Goal: Task Accomplishment & Management: Use online tool/utility

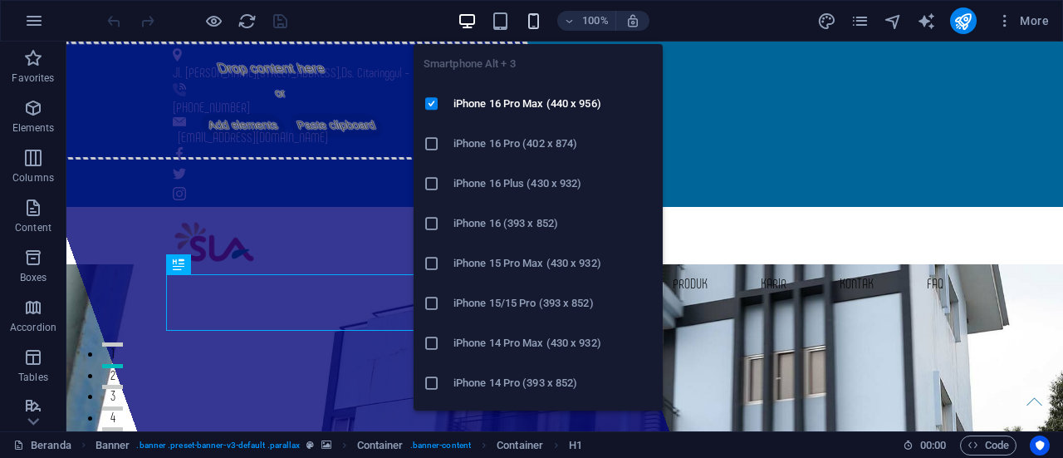
click at [530, 25] on icon "button" at bounding box center [533, 21] width 19 height 19
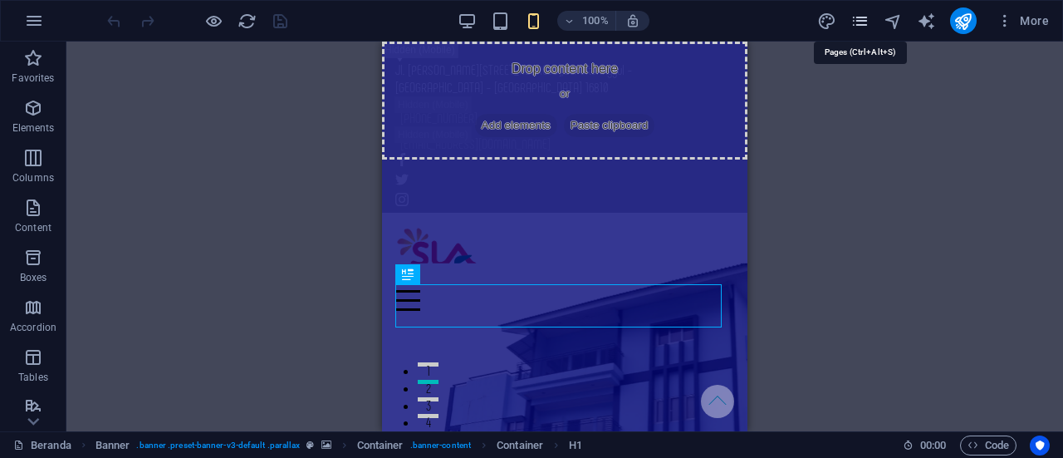
click at [864, 24] on icon "pages" at bounding box center [859, 21] width 19 height 19
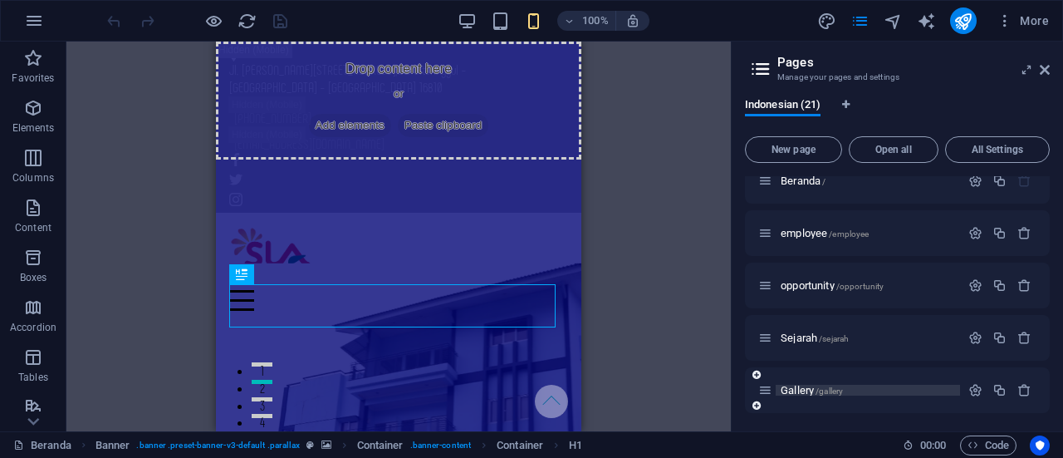
scroll to position [17, 0]
click at [998, 234] on icon "button" at bounding box center [999, 235] width 14 height 14
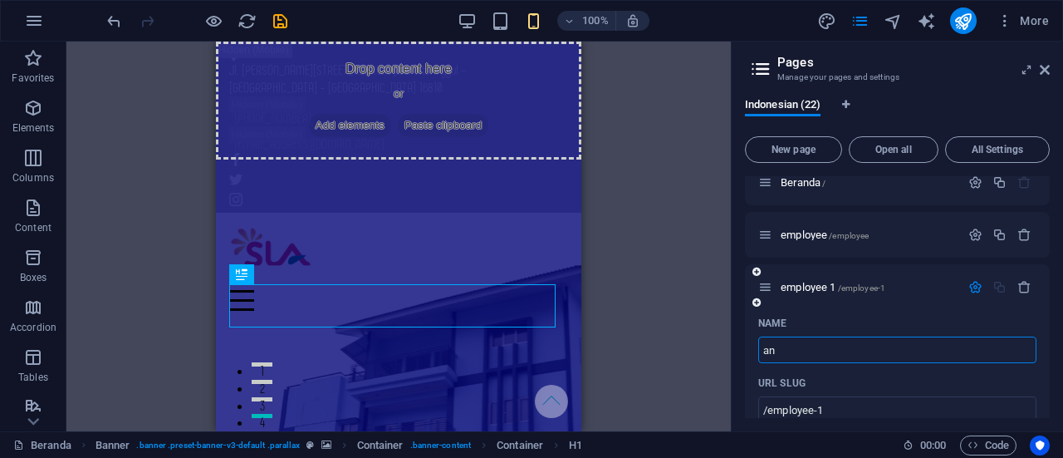
type input "an"
type input "/an"
type input "an"
type input "antrian"
type input "/antrian"
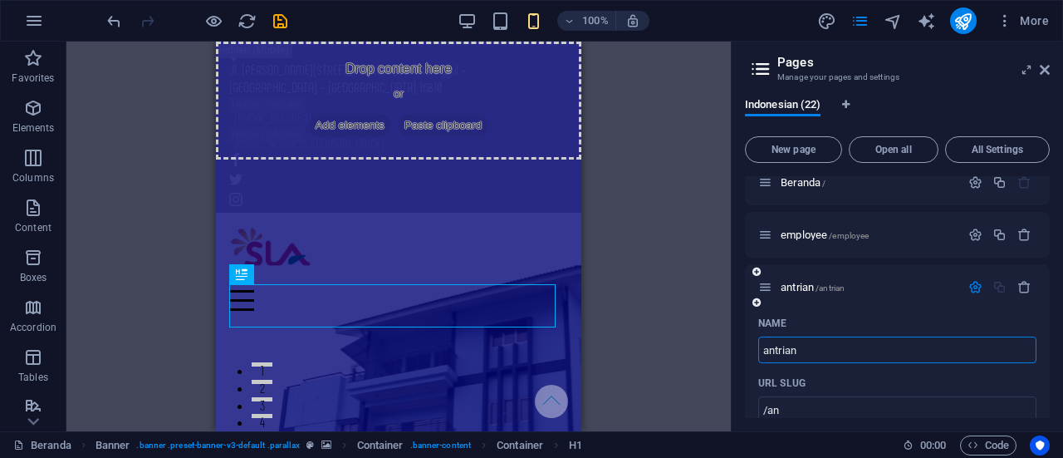
type input "antrian"
type input "antrian220"
type input "/antrian220"
type input "antrian220"
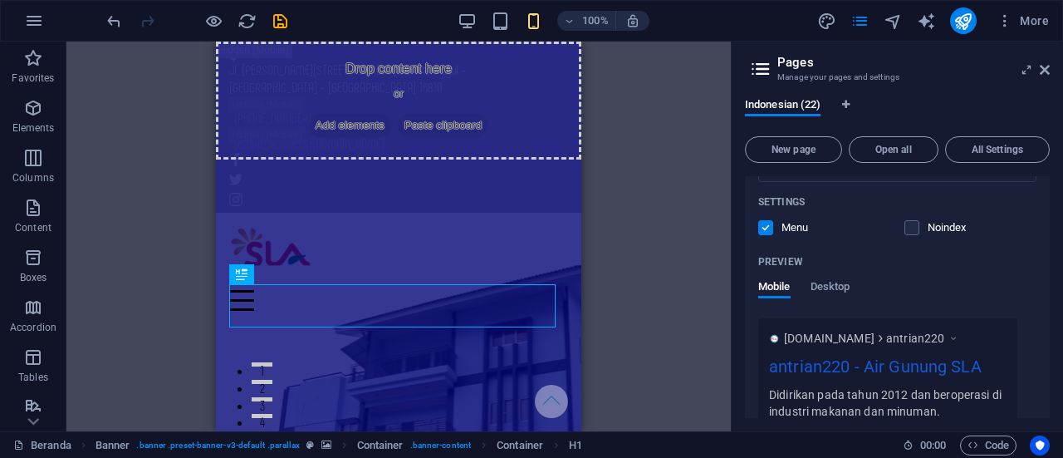
scroll to position [429, 0]
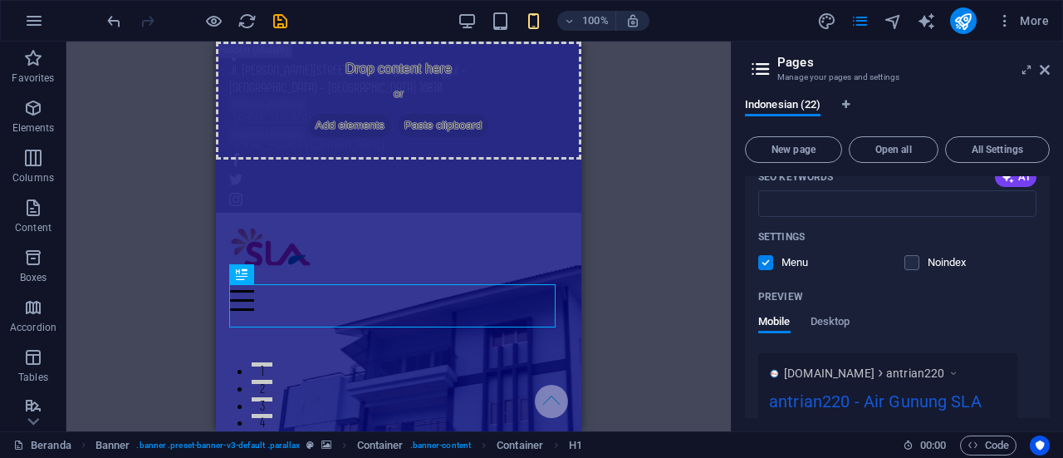
type input "antrian220"
click at [767, 267] on label at bounding box center [765, 262] width 15 height 15
click at [0, 0] on input "checkbox" at bounding box center [0, 0] width 0 height 0
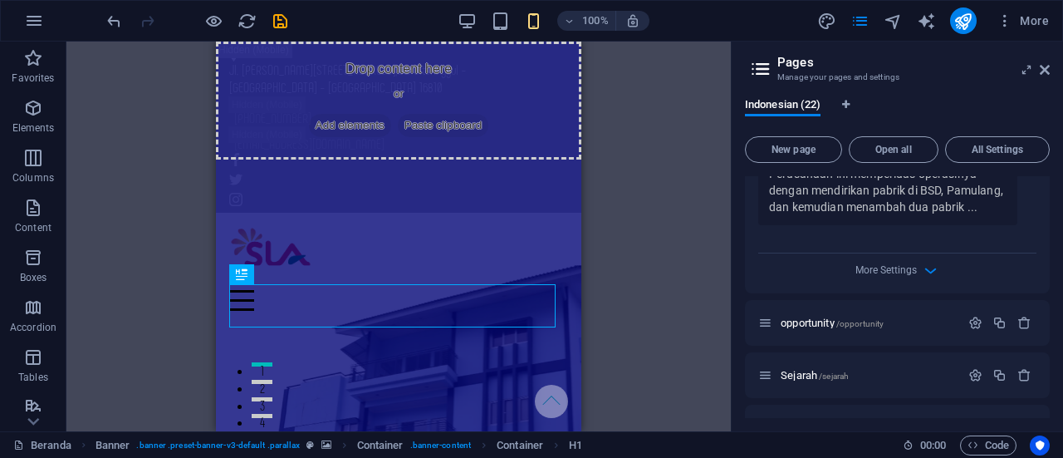
scroll to position [715, 0]
click at [644, 222] on div "Drag here to replace the existing content. Press “Ctrl” if you want to create a…" at bounding box center [398, 237] width 664 height 390
click at [932, 275] on icon "button" at bounding box center [930, 273] width 19 height 19
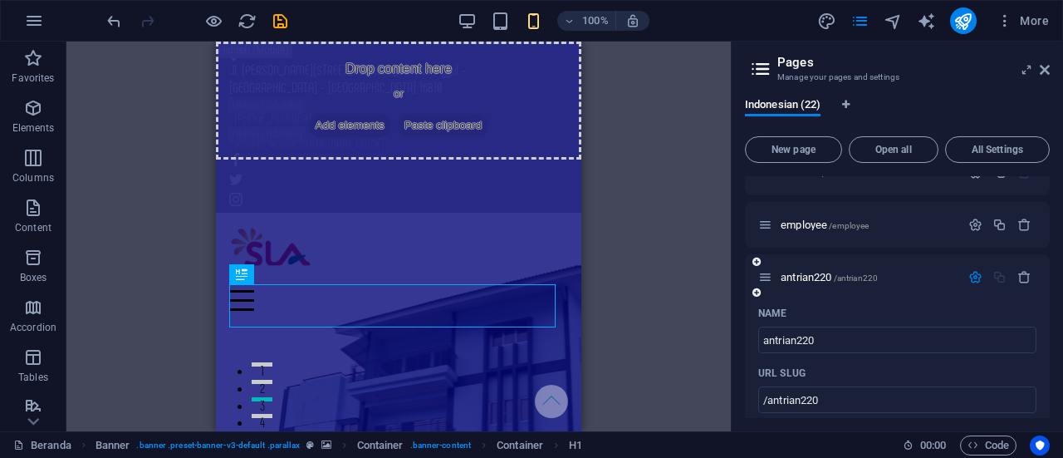
scroll to position [0, 0]
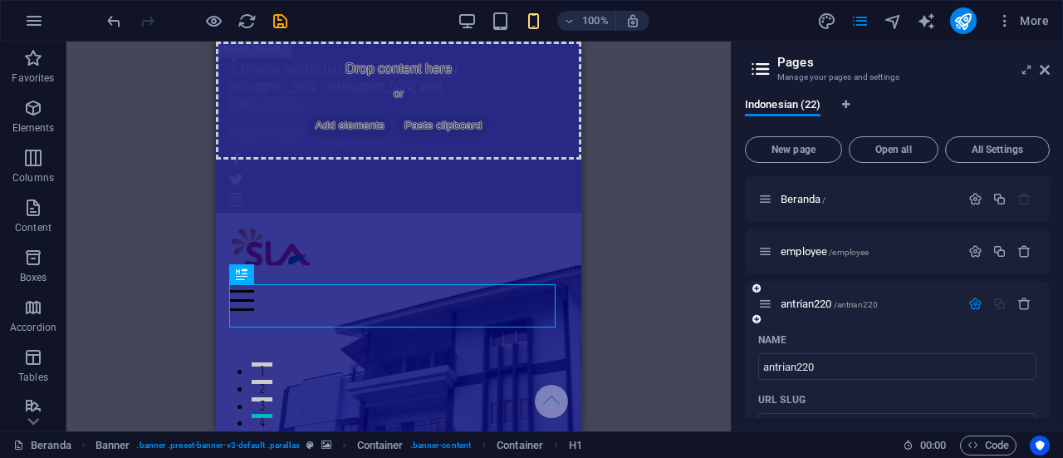
click at [889, 292] on div "antrian220 /antrian220" at bounding box center [897, 304] width 305 height 46
click at [860, 305] on span "/antrian220" at bounding box center [856, 304] width 45 height 9
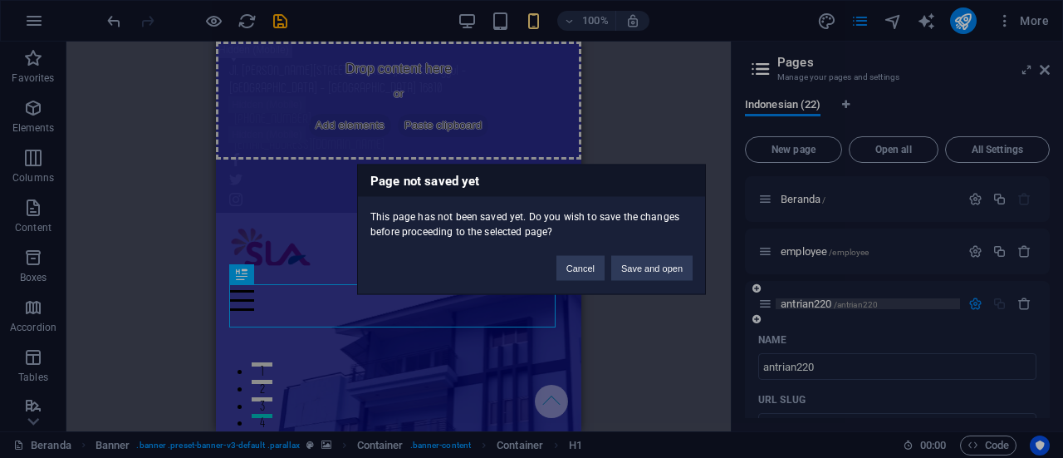
click at [860, 305] on div "Page not saved yet This page has not been saved yet. Do you wish to save the ch…" at bounding box center [531, 229] width 1063 height 458
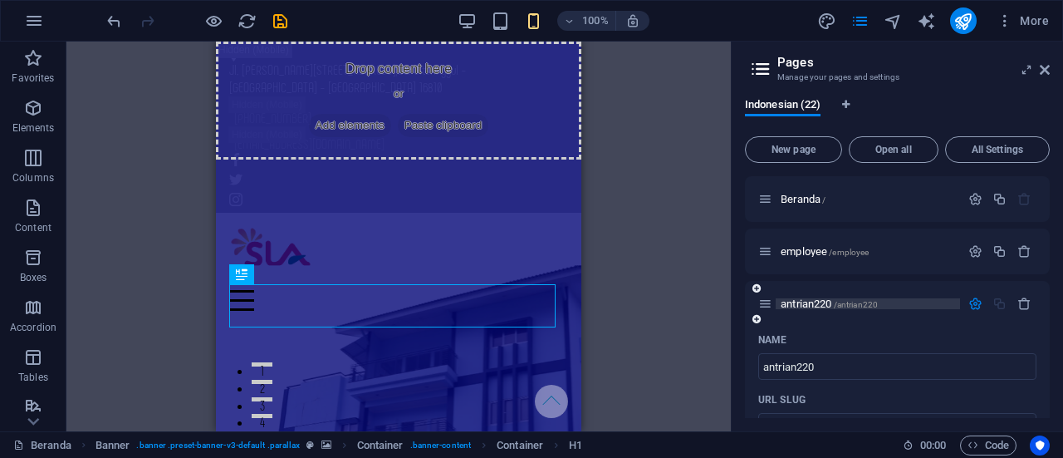
click at [797, 303] on span "antrian220 /antrian220" at bounding box center [829, 303] width 97 height 12
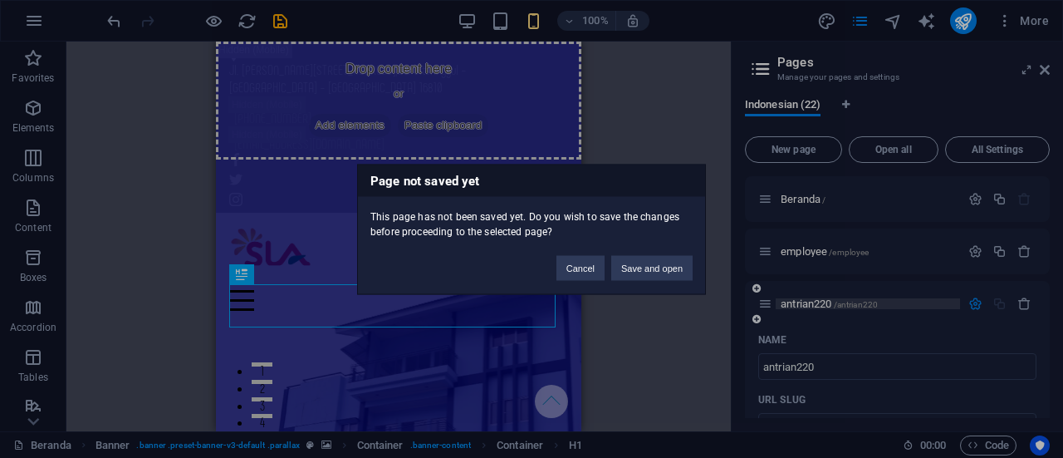
click at [797, 303] on div "Page not saved yet This page has not been saved yet. Do you wish to save the ch…" at bounding box center [531, 229] width 1063 height 458
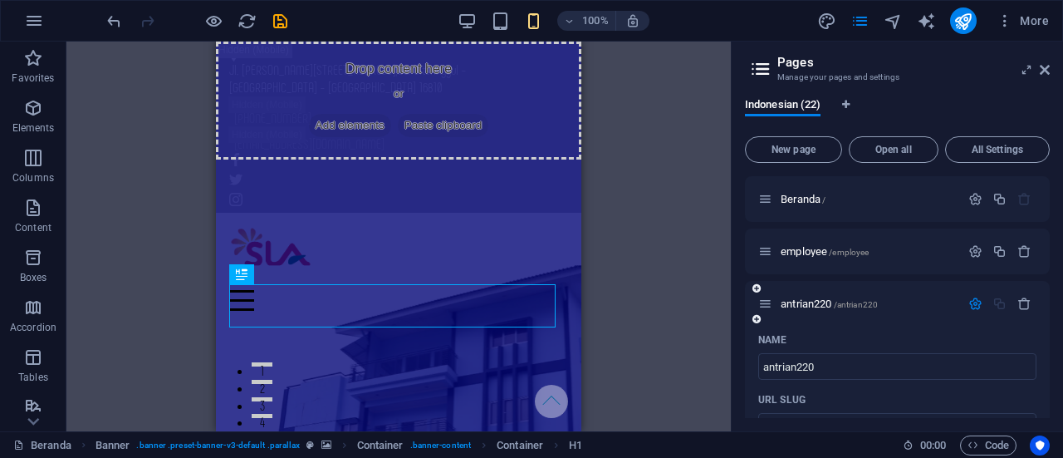
click at [791, 285] on div "antrian220 /antrian220" at bounding box center [897, 304] width 305 height 46
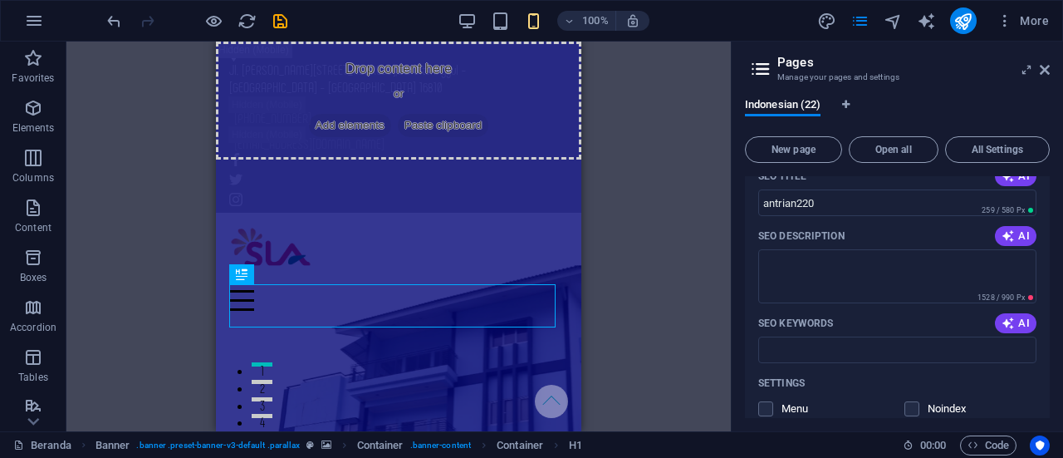
scroll to position [326, 0]
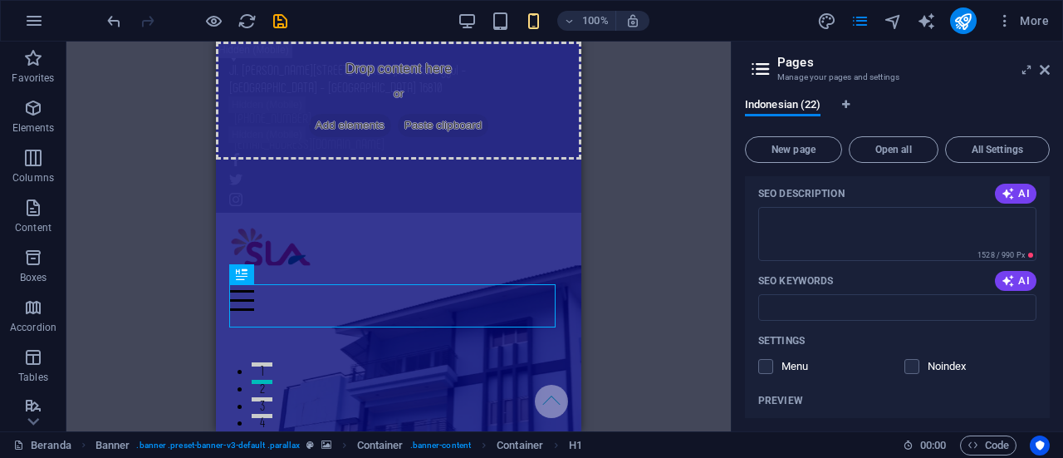
click at [657, 208] on div "Drag here to replace the existing content. Press “Ctrl” if you want to create a…" at bounding box center [398, 237] width 664 height 390
click at [282, 23] on icon "save" at bounding box center [280, 21] width 19 height 19
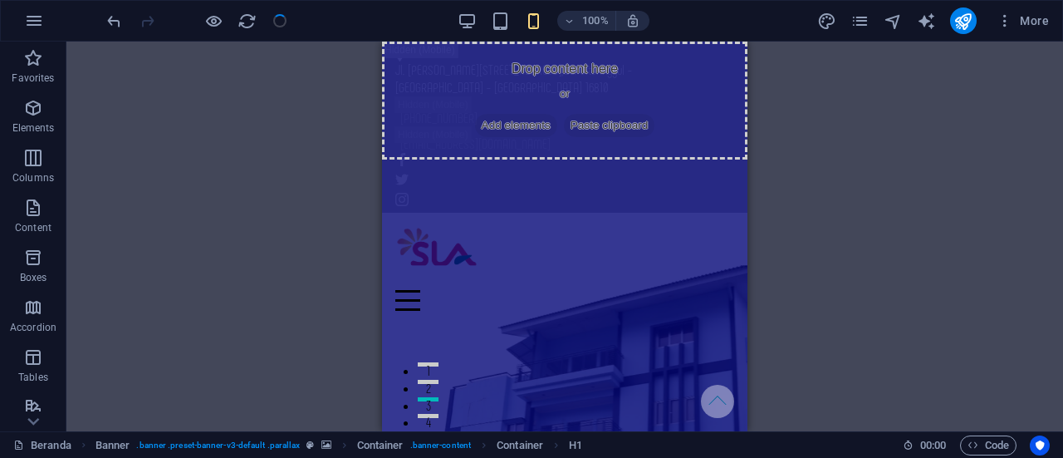
select select
checkbox input "false"
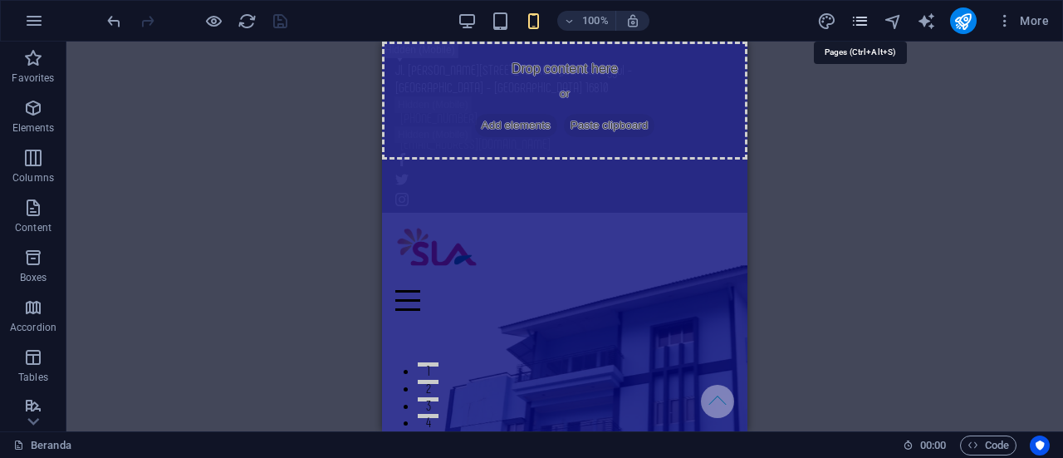
click at [865, 22] on icon "pages" at bounding box center [859, 21] width 19 height 19
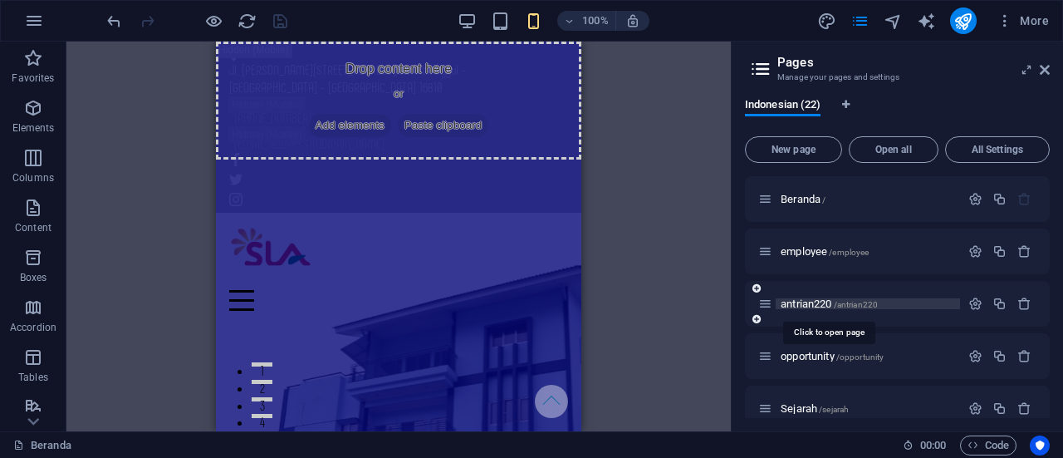
click at [800, 301] on span "antrian220 /antrian220" at bounding box center [829, 303] width 97 height 12
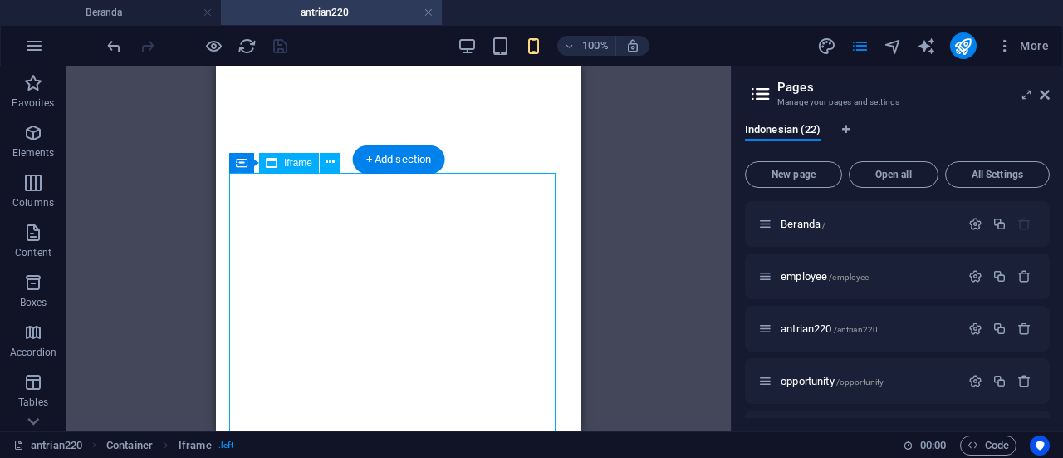
select select "%"
select select "px"
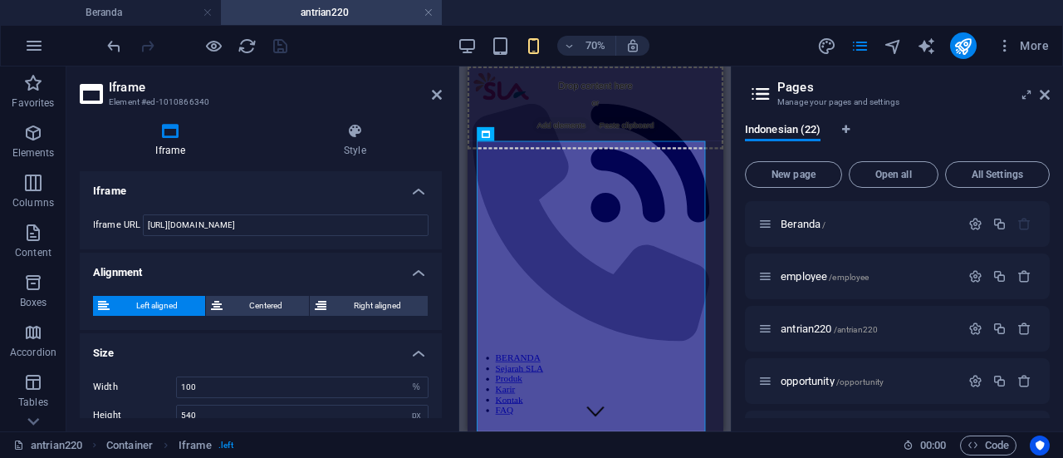
scroll to position [47, 0]
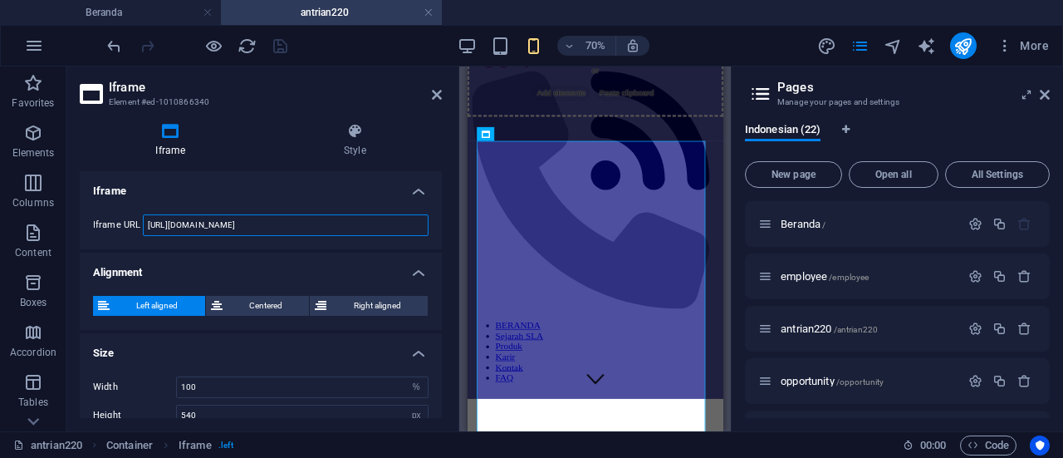
drag, startPoint x: 147, startPoint y: 223, endPoint x: 368, endPoint y: 194, distance: 222.9
click at [368, 194] on li "Iframe Iframe URL https://docs.google.com/spreadsheets/d/e/2PACX-1vSrN6o9j2SYw-…" at bounding box center [261, 210] width 362 height 78
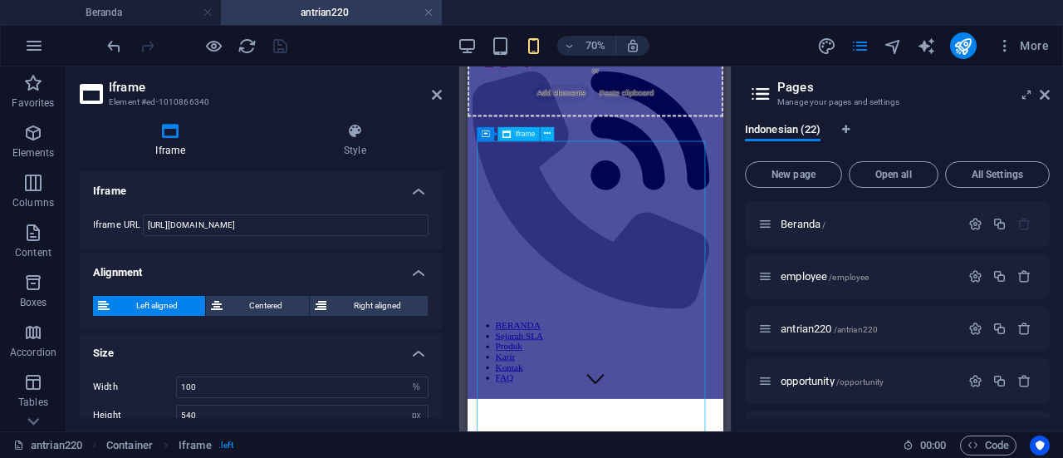
drag, startPoint x: 520, startPoint y: 253, endPoint x: 602, endPoint y: 257, distance: 82.3
click at [410, 226] on input "https://docs.google.com/spreadsheets/d/e/2PACX-1vSrN6o9j2SYw-Tpy8CaRkICgbl800Ir…" at bounding box center [286, 225] width 286 height 22
click at [161, 223] on input "https://docs.google.com/spreadsheets/d/e/2PACX-1vSrN6o9j2SYw-Tpy8CaRkICgbl800Ir…" at bounding box center [286, 225] width 286 height 22
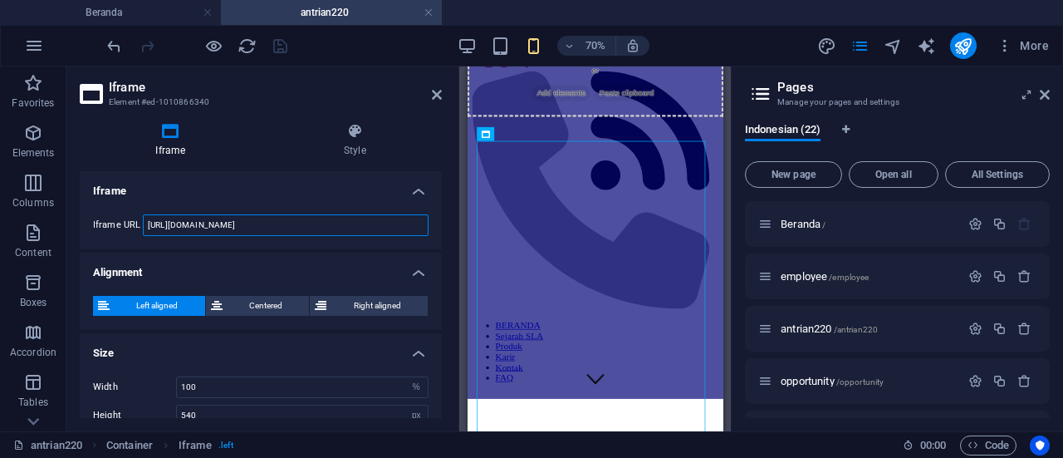
click at [161, 223] on input "https://docs.google.com/spreadsheets/d/e/2PACX-1vSrN6o9j2SYw-Tpy8CaRkICgbl800Ir…" at bounding box center [286, 225] width 286 height 22
paste input "1zkyT9i3zBZNyymBI8bK3CcQRu6ubxagpUzWvvfAhOeI/edit?gid=380577632#gid=380577632"
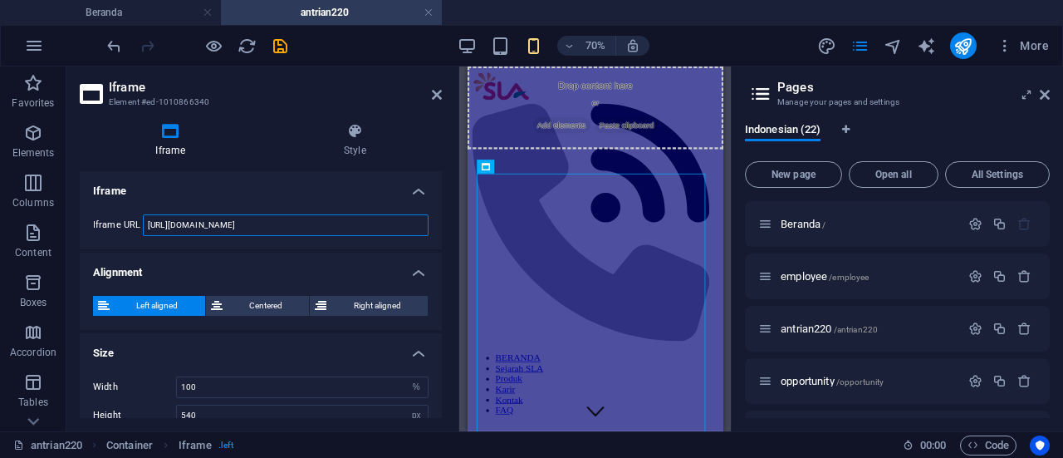
click at [410, 219] on input "https://docs.google.com/spreadsheets/d/1zkyT9i3zBZNyymBI8bK3CcQRu6ubxagpUzWvvfA…" at bounding box center [286, 225] width 286 height 22
drag, startPoint x: 859, startPoint y: 286, endPoint x: 595, endPoint y: 331, distance: 267.2
click at [370, 223] on input "https://docs.google.com/spreadsheets/d/1zkyT9i3zBZNyymBI8bK3CcQRu6ubxagpUzWvvfA…" at bounding box center [286, 225] width 286 height 22
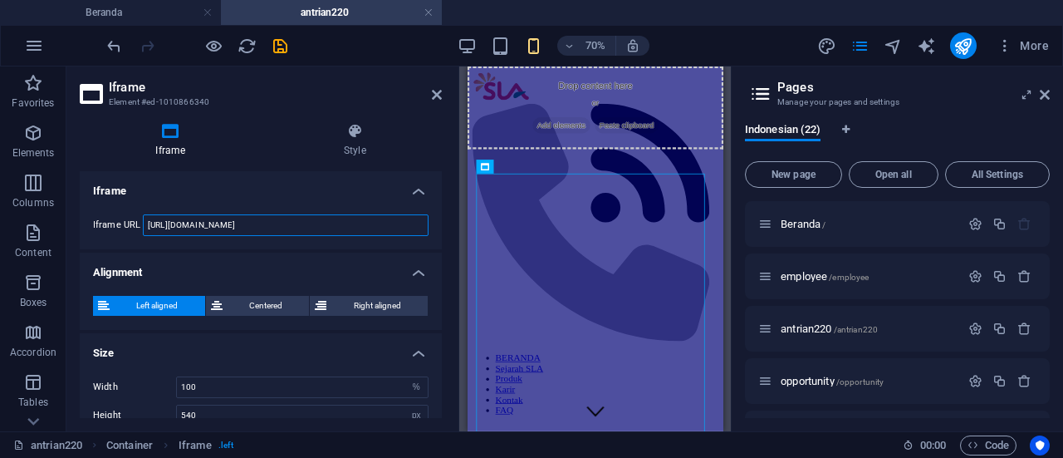
scroll to position [0, 255]
type input "https://docs.google.com/spreadsheets/d/1zkyT9i3zBZNyymBI8bK3CcQRu6ubxagpUzWvvfA…"
click at [350, 184] on h4 "Iframe" at bounding box center [261, 186] width 362 height 30
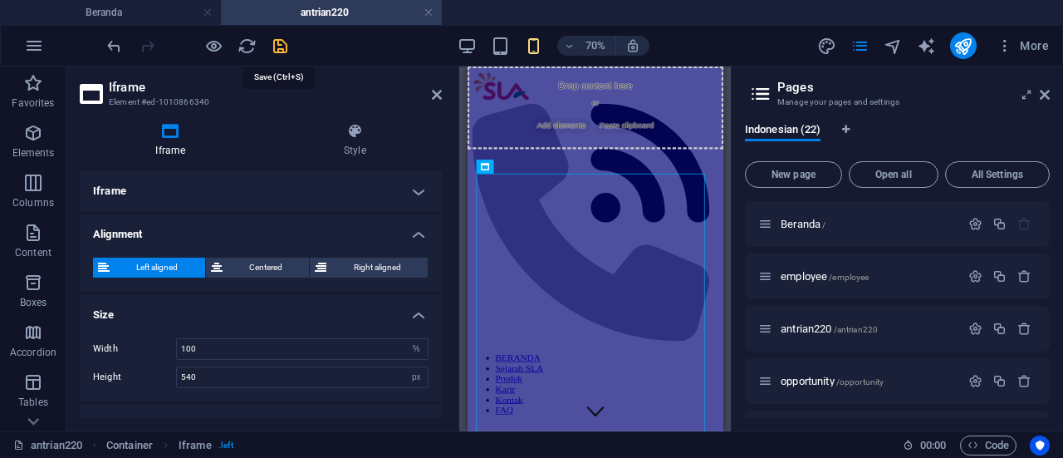
click at [273, 51] on icon "save" at bounding box center [280, 46] width 19 height 19
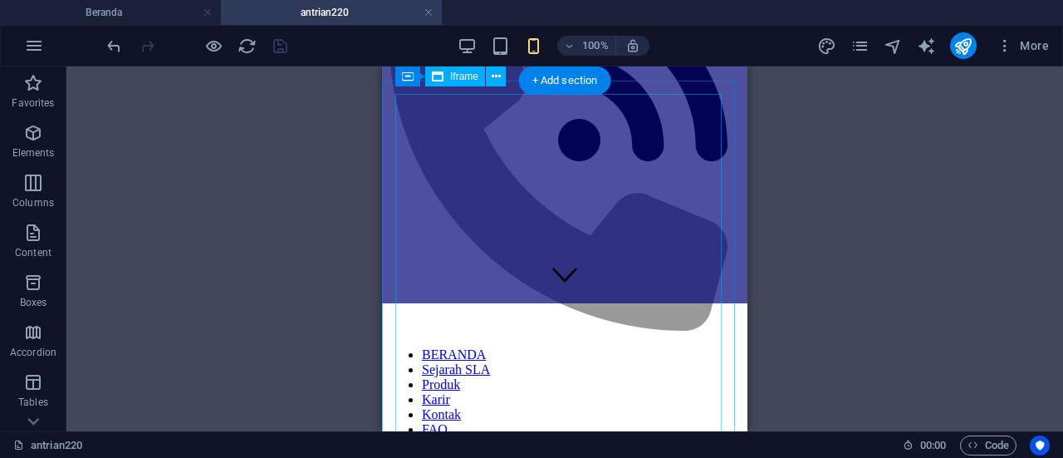
scroll to position [125, 0]
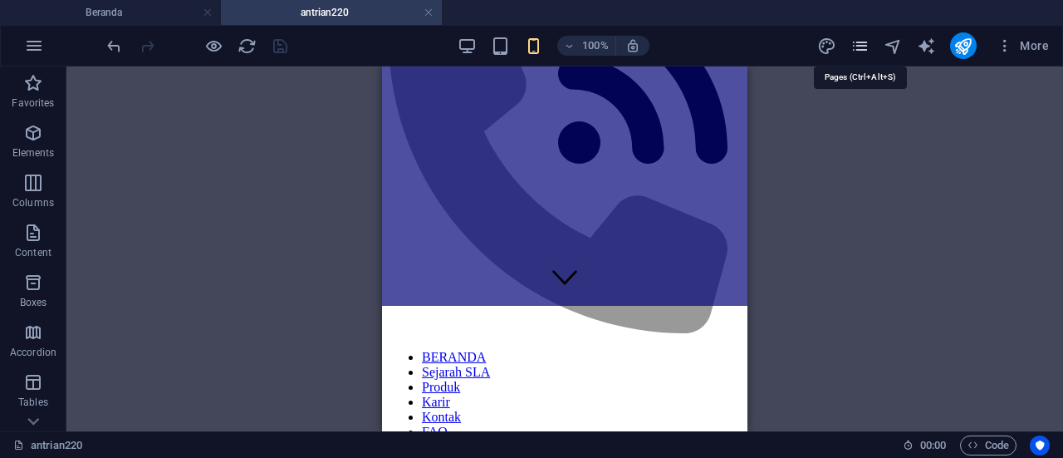
click at [860, 45] on icon "pages" at bounding box center [859, 46] width 19 height 19
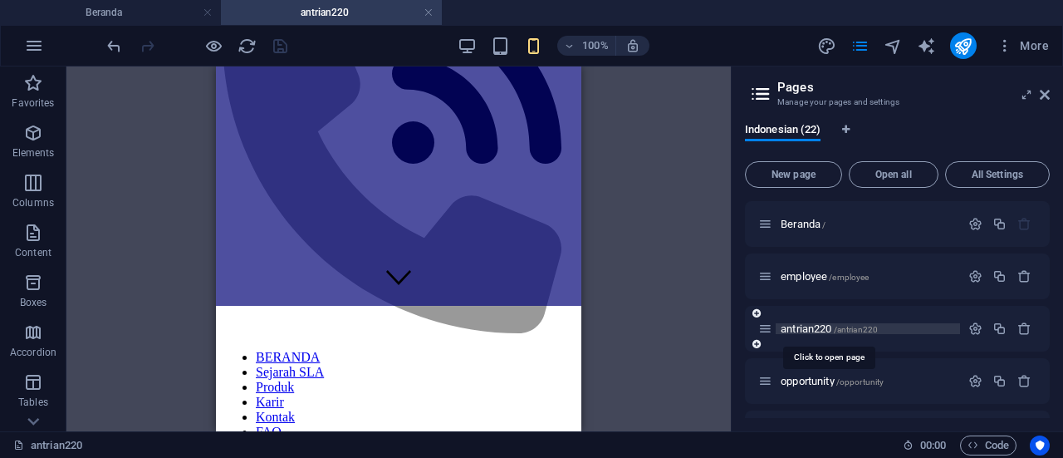
click at [810, 328] on span "antrian220 /antrian220" at bounding box center [829, 328] width 97 height 12
click at [972, 330] on icon "button" at bounding box center [975, 328] width 14 height 14
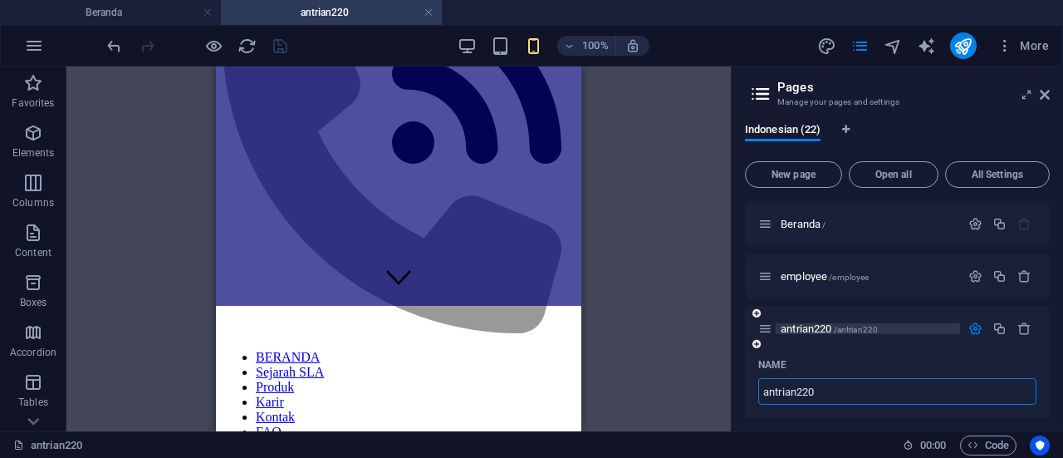
click at [810, 328] on span "antrian220 /antrian220" at bounding box center [829, 328] width 97 height 12
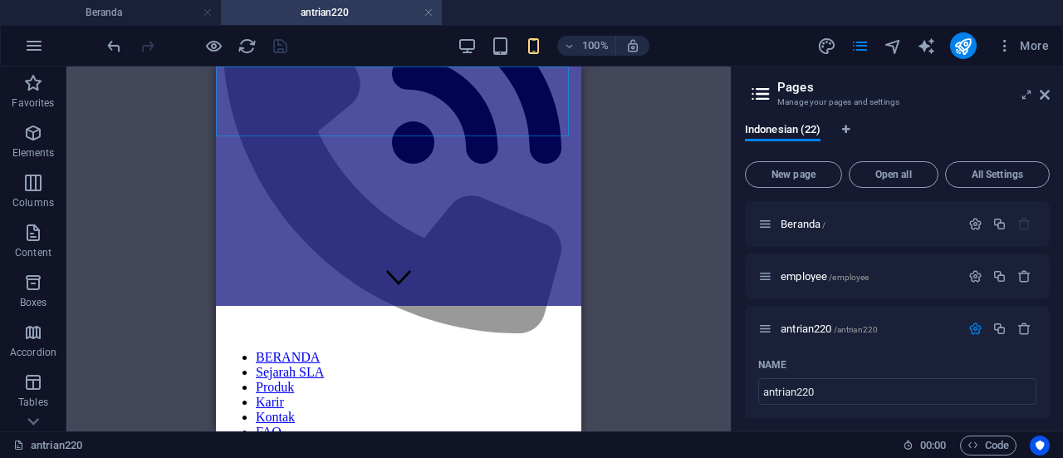
scroll to position [0, 0]
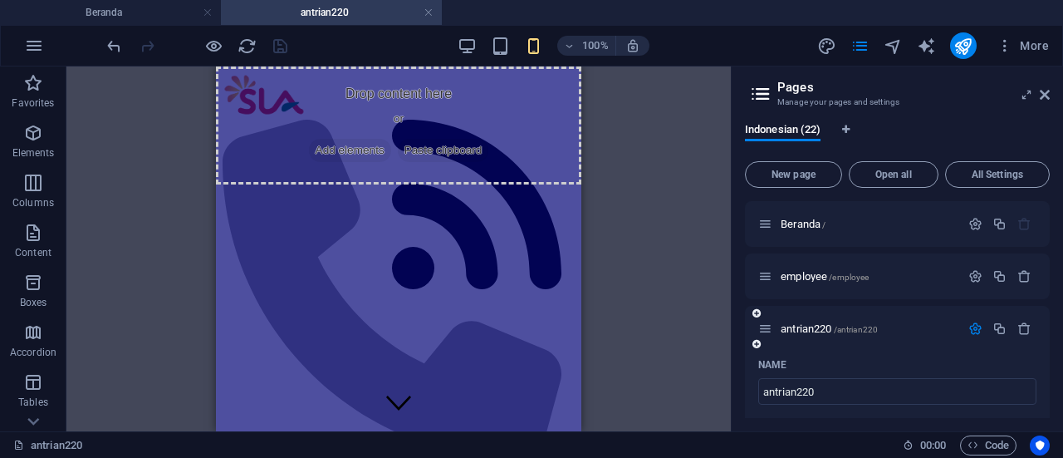
click at [970, 331] on icon "button" at bounding box center [975, 328] width 14 height 14
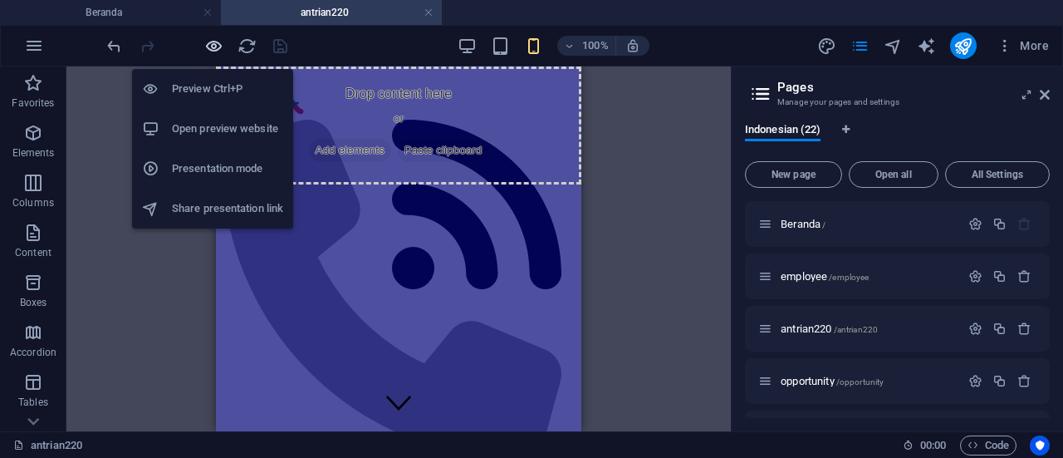
click at [213, 44] on icon "button" at bounding box center [213, 46] width 19 height 19
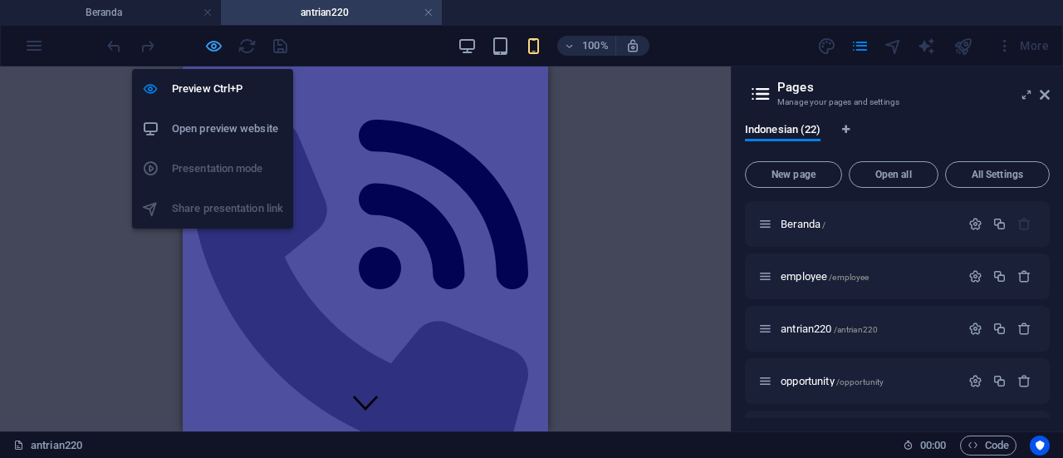
click at [213, 44] on icon "button" at bounding box center [213, 46] width 19 height 19
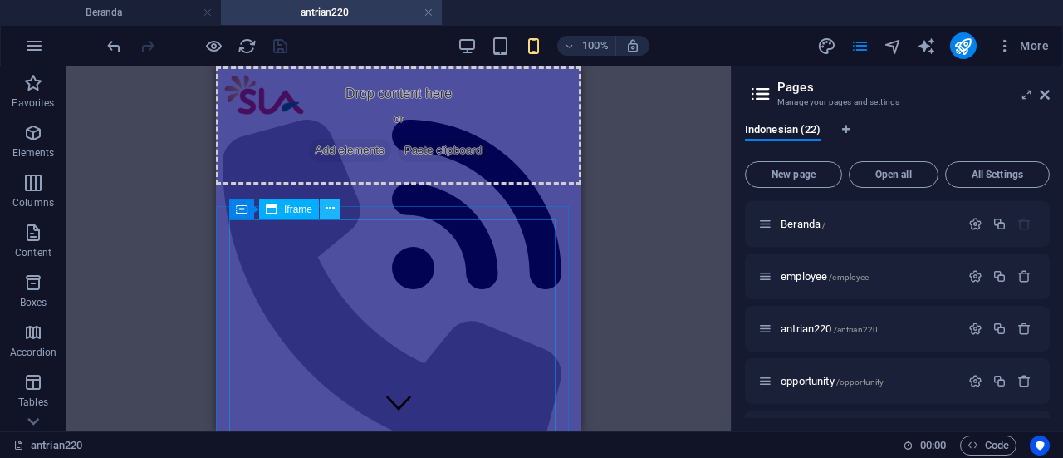
click at [331, 213] on icon at bounding box center [330, 208] width 9 height 17
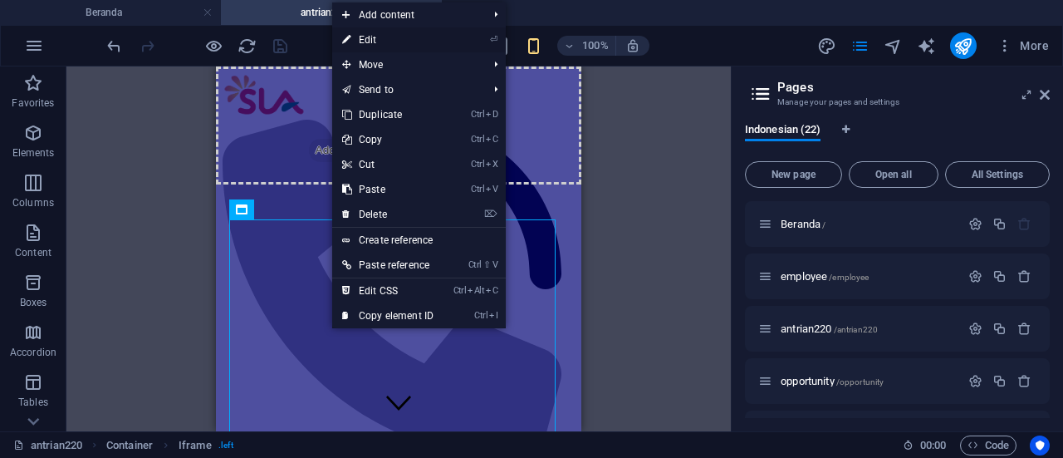
click at [409, 34] on link "⏎ Edit" at bounding box center [387, 39] width 111 height 25
select select "%"
select select "px"
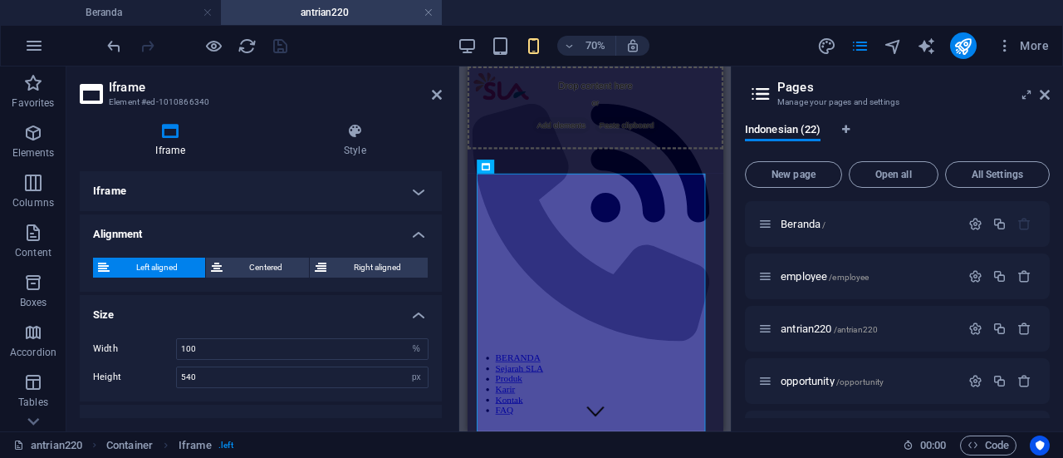
click at [228, 199] on h4 "Iframe" at bounding box center [261, 191] width 362 height 40
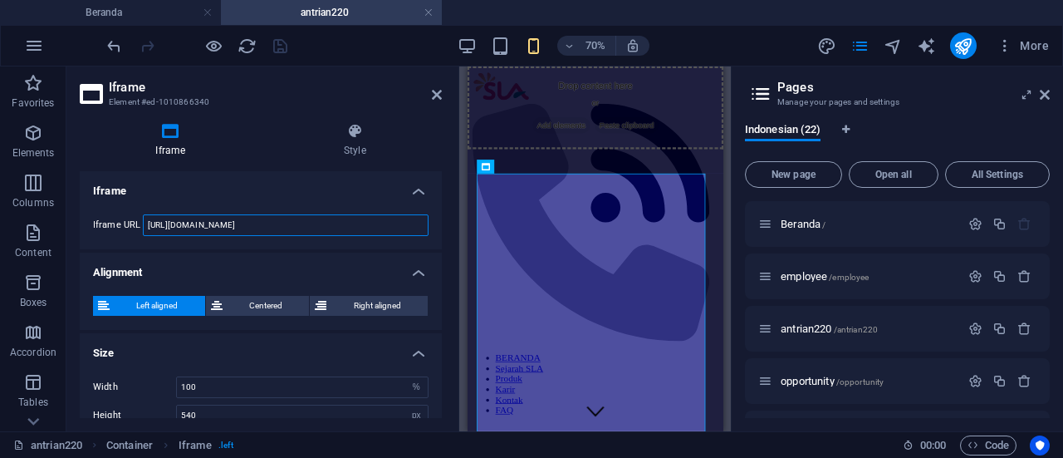
click at [264, 226] on input "https://docs.google.com/spreadsheets/d/1zkyT9i3zBZNyymBI8bK3CcQRu6ubxagpUzWvvfA…" at bounding box center [286, 225] width 286 height 22
paste input "e/2PACX-1vT2V5QgcUxIDU0fuuXCz1raNK1F_N5faKJ1vaRGXKfslHeeel5pxIzCGsFJgiJbDsvIv0Z…"
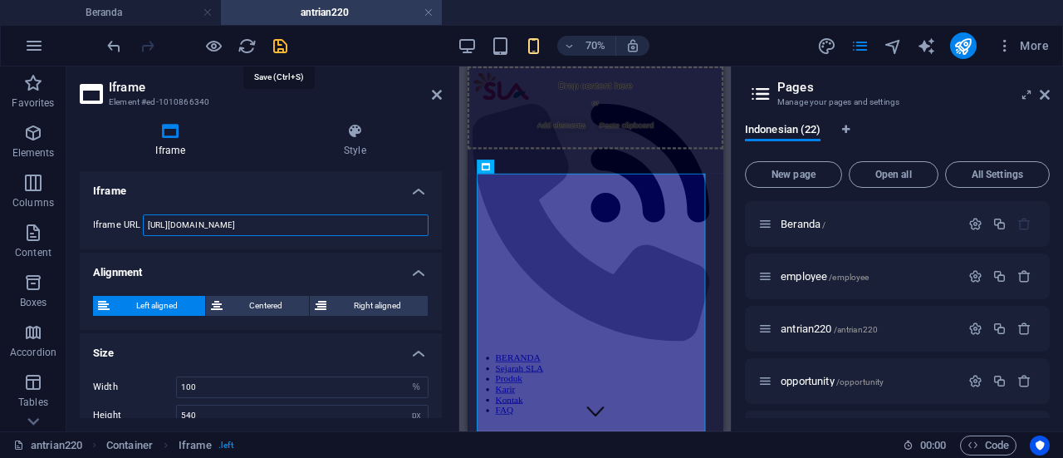
type input "https://docs.google.com/spreadsheets/d/e/2PACX-1vT2V5QgcUxIDU0fuuXCz1raNK1F_N5f…"
click at [276, 49] on icon "save" at bounding box center [280, 46] width 19 height 19
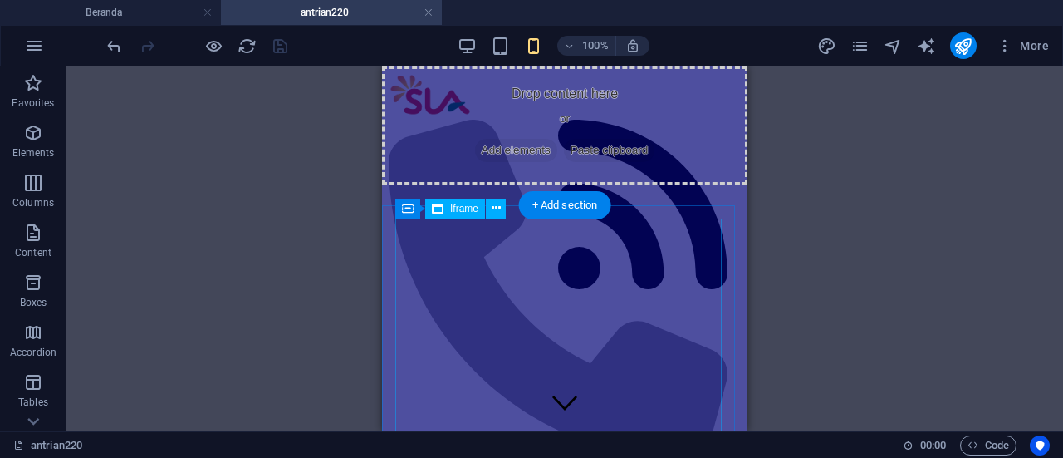
scroll to position [2, 0]
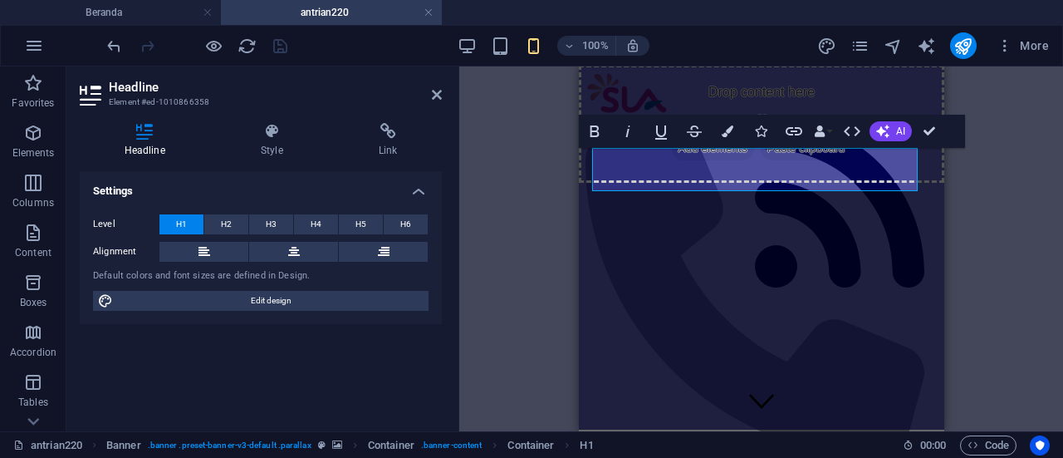
click at [527, 212] on div "Container Container Banner H1 Banner Banner Container Container Banner Containe…" at bounding box center [761, 248] width 604 height 365
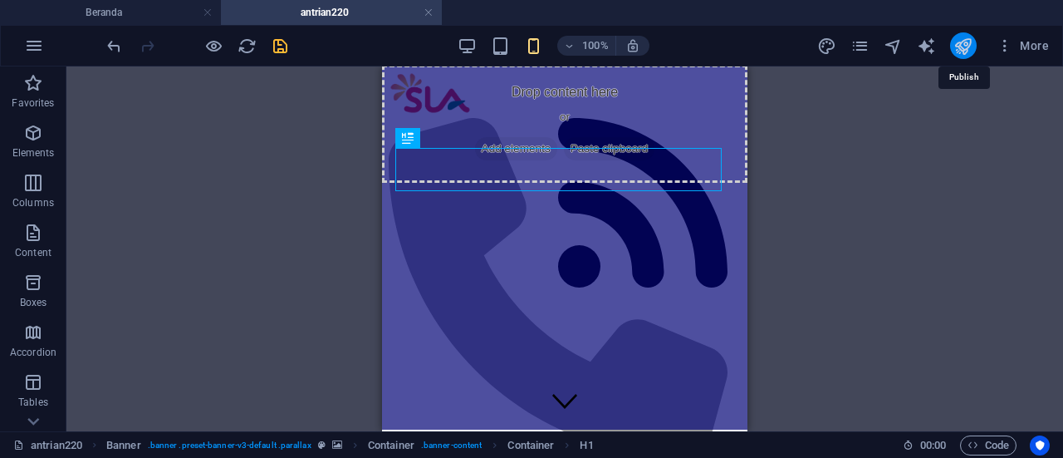
click at [967, 42] on icon "publish" at bounding box center [962, 46] width 19 height 19
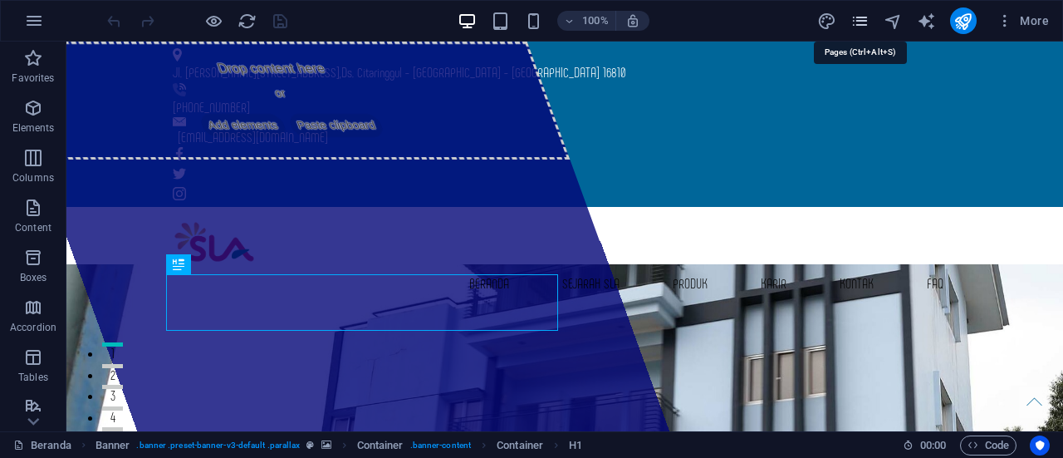
click at [854, 22] on icon "pages" at bounding box center [859, 21] width 19 height 19
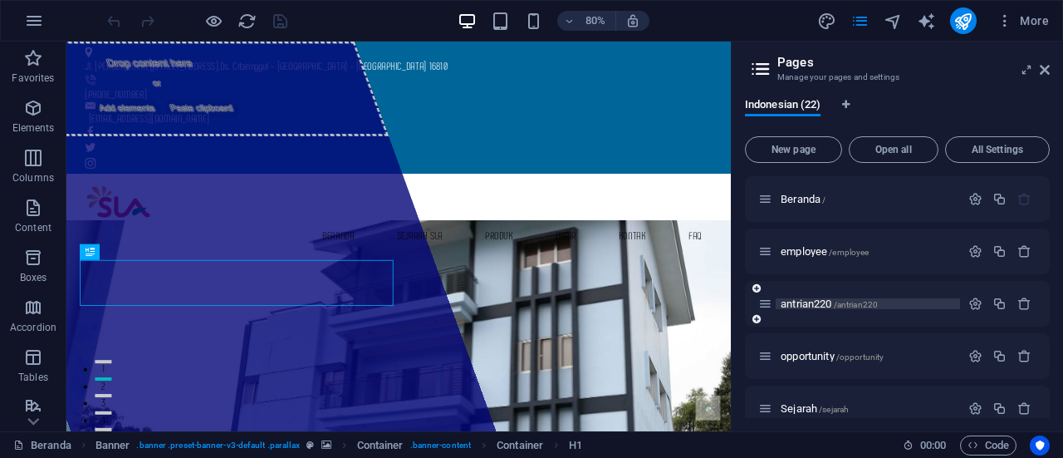
click at [801, 304] on span "antrian220 /antrian220" at bounding box center [829, 303] width 97 height 12
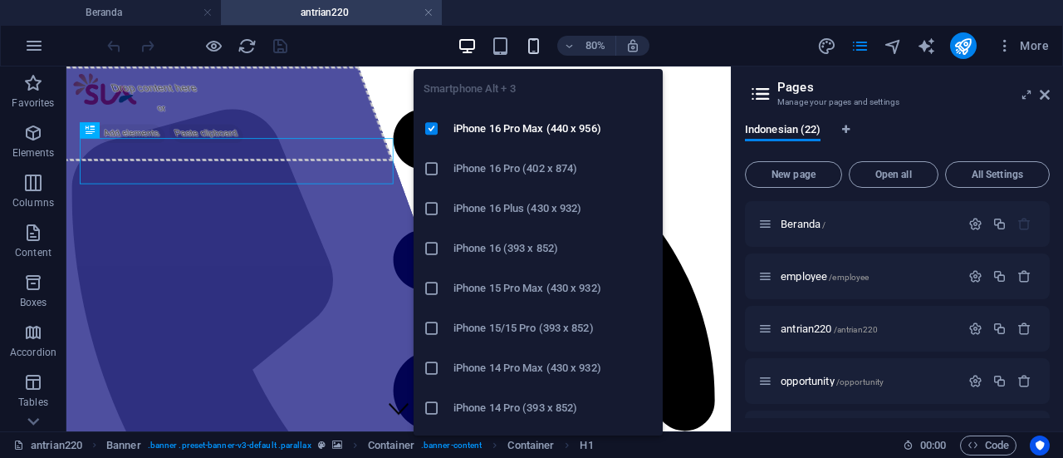
click at [533, 46] on icon "button" at bounding box center [533, 46] width 19 height 19
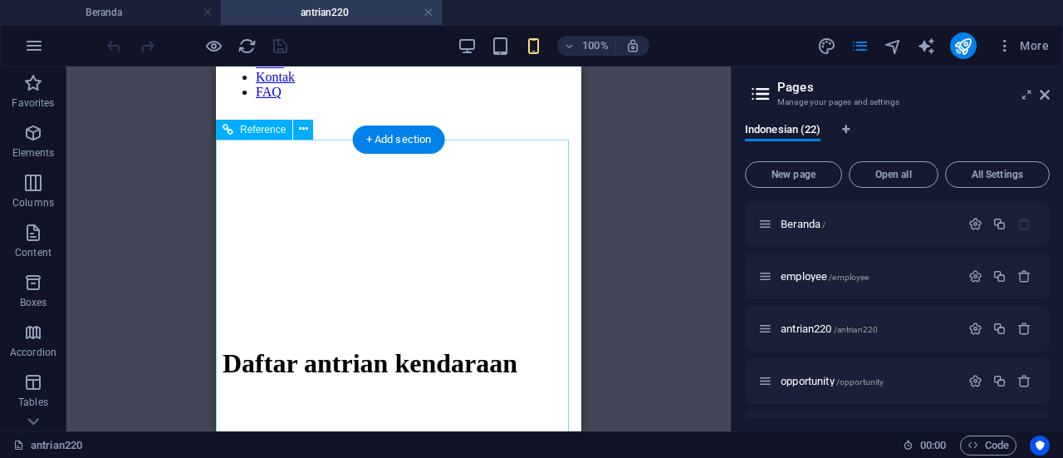
scroll to position [458, 0]
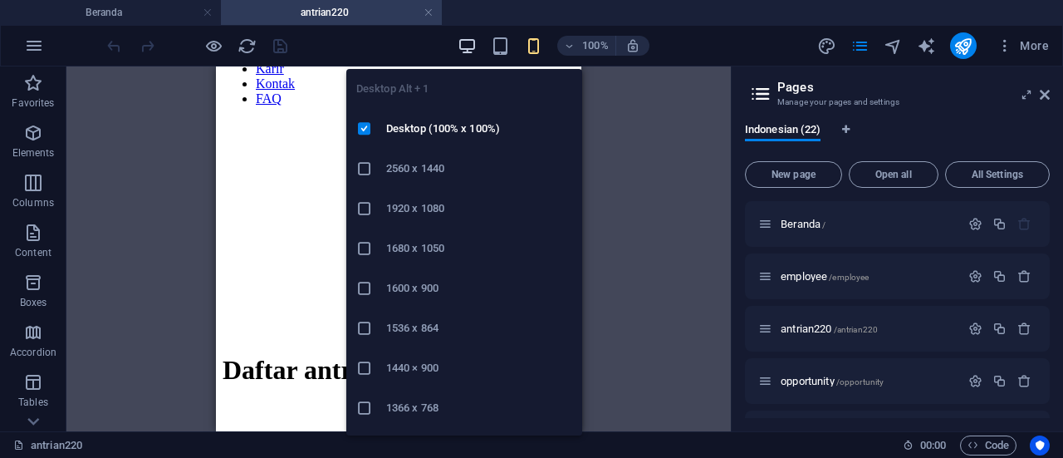
click at [459, 47] on icon "button" at bounding box center [467, 46] width 19 height 19
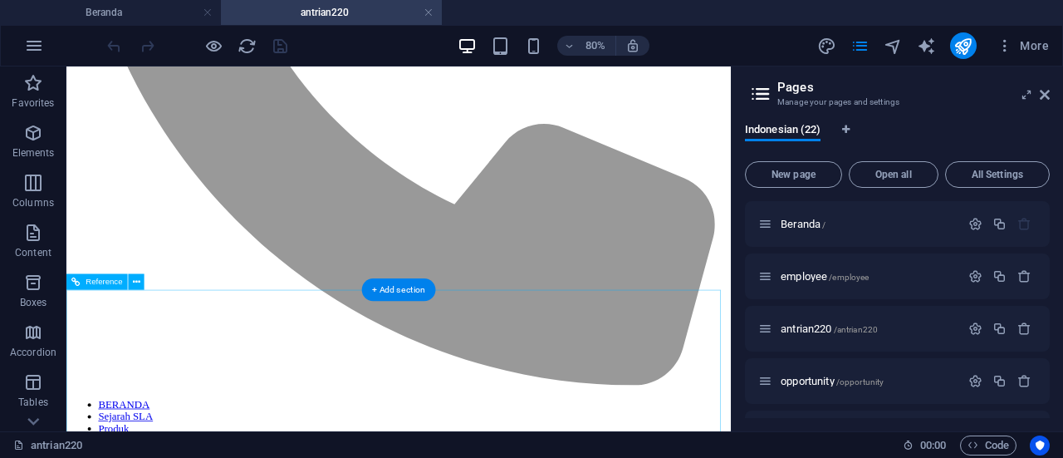
scroll to position [571, 0]
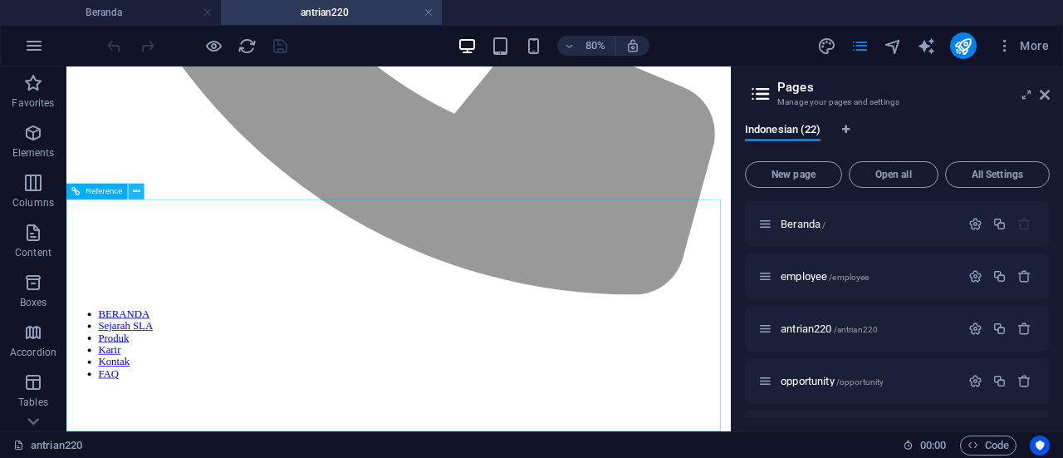
click at [136, 189] on icon at bounding box center [136, 191] width 7 height 14
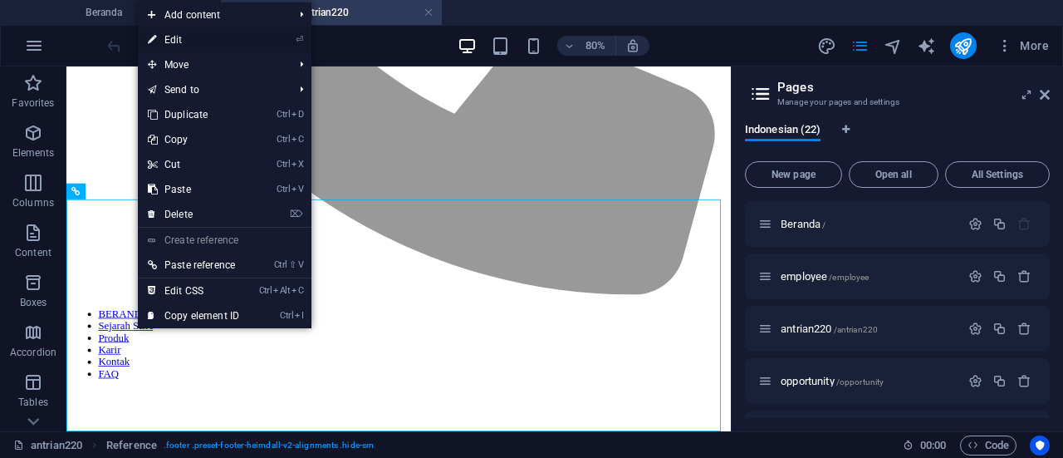
click at [203, 43] on link "⏎ Edit" at bounding box center [193, 39] width 111 height 25
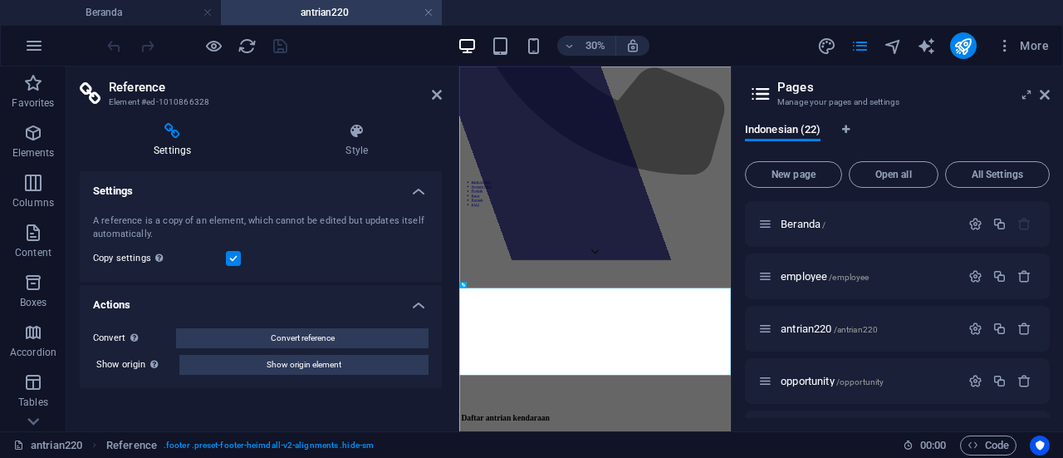
scroll to position [0, 0]
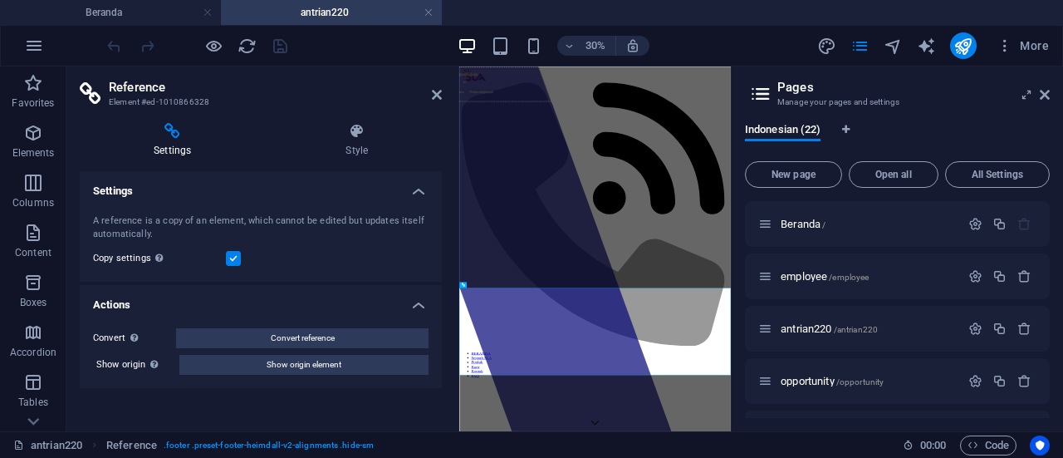
click at [238, 260] on label at bounding box center [233, 258] width 15 height 15
click at [0, 0] on input "Copy settings Use the same settings (flex, animation, position, style) as for t…" at bounding box center [0, 0] width 0 height 0
click at [229, 259] on label at bounding box center [233, 258] width 15 height 15
click at [0, 0] on input "Copy settings Use the same settings (flex, animation, position, style) as for t…" at bounding box center [0, 0] width 0 height 0
click at [418, 191] on h4 "Settings" at bounding box center [261, 186] width 362 height 30
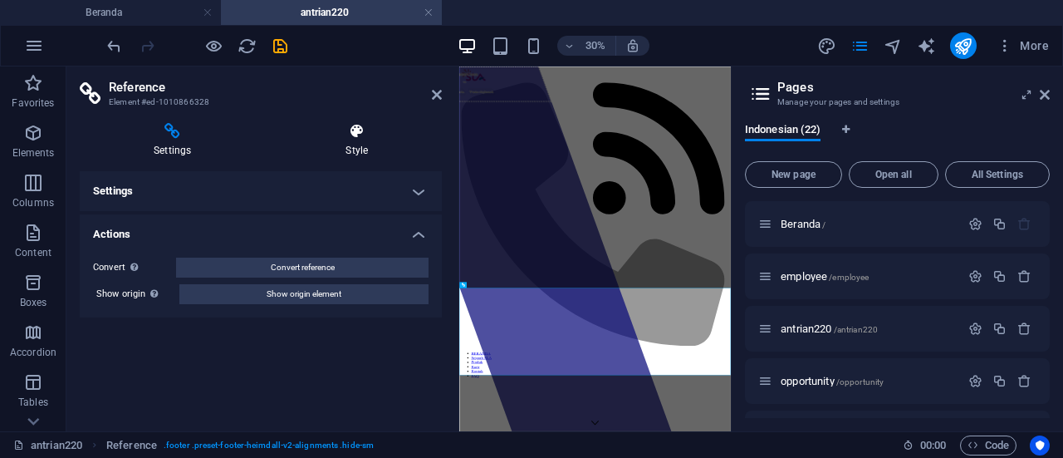
click at [365, 130] on icon at bounding box center [357, 131] width 170 height 17
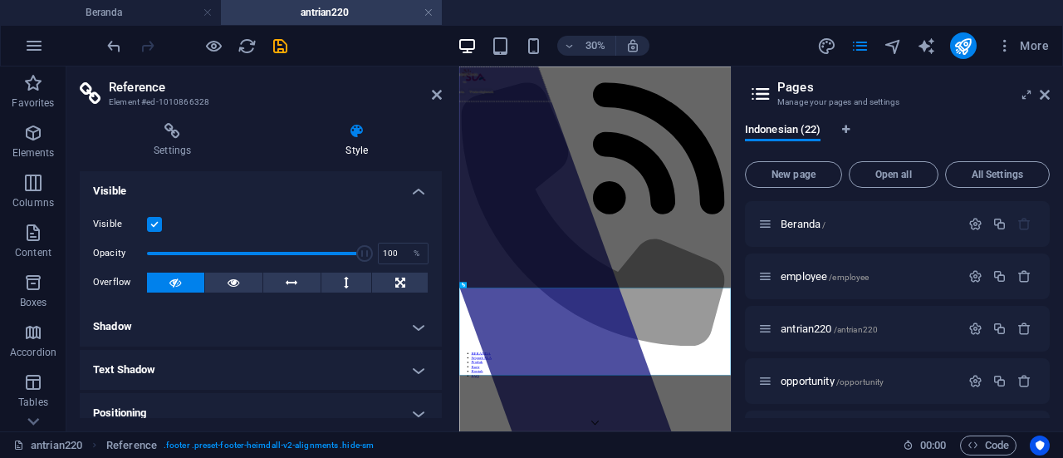
click at [157, 224] on label at bounding box center [154, 224] width 15 height 15
click at [0, 0] on input "Visible" at bounding box center [0, 0] width 0 height 0
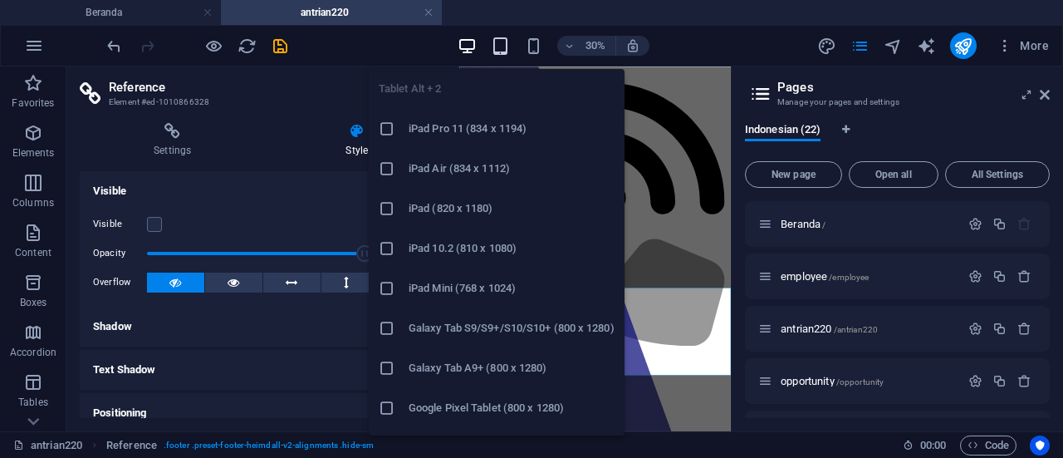
click at [500, 47] on icon "button" at bounding box center [500, 46] width 19 height 19
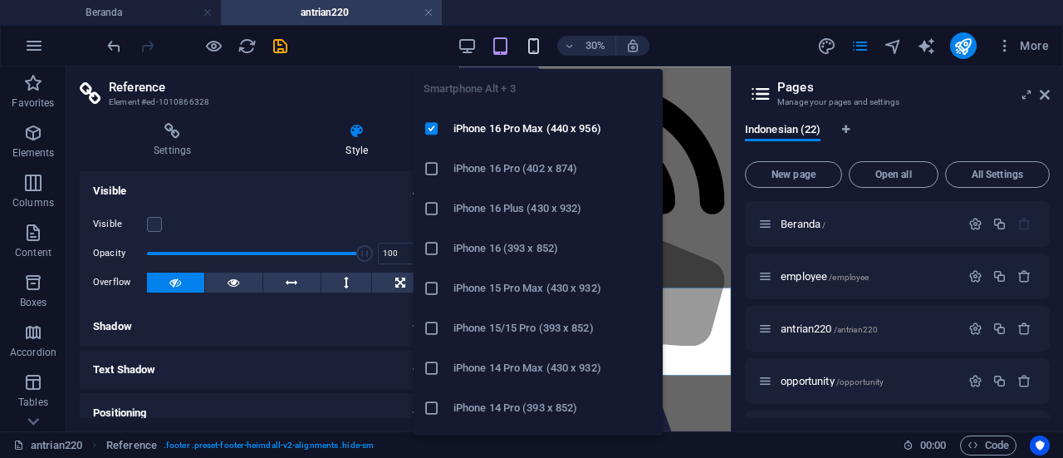
click at [532, 47] on icon "button" at bounding box center [533, 46] width 19 height 19
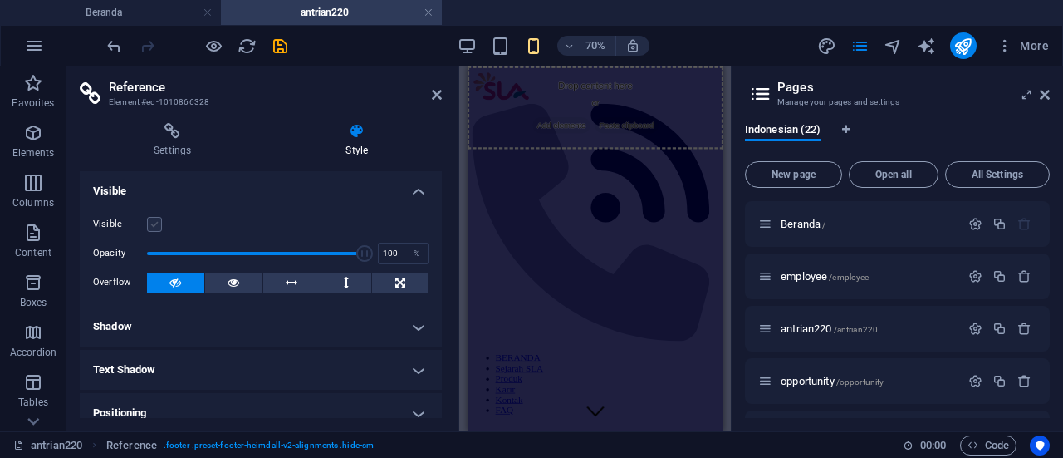
click at [154, 223] on label at bounding box center [154, 224] width 15 height 15
click at [0, 0] on input "Visible" at bounding box center [0, 0] width 0 height 0
click at [157, 224] on label at bounding box center [154, 224] width 15 height 15
click at [0, 0] on input "Visible" at bounding box center [0, 0] width 0 height 0
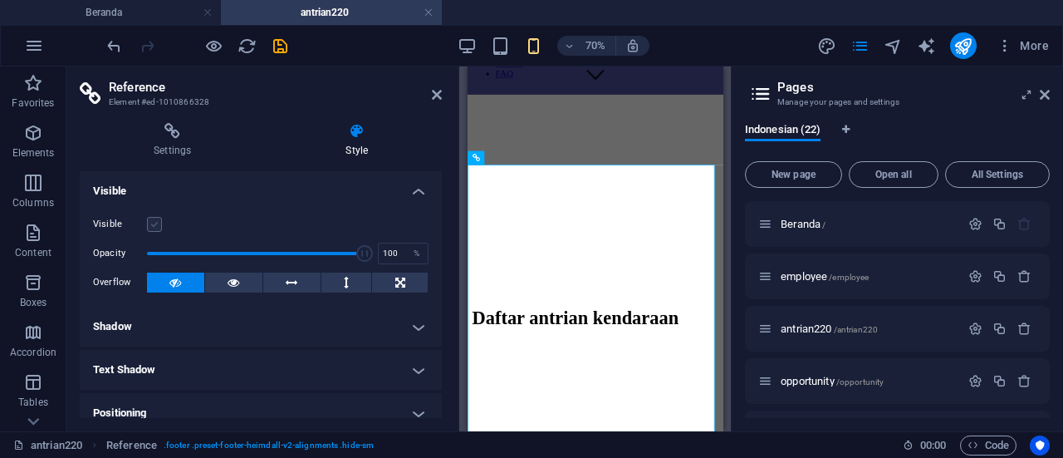
scroll to position [668, 0]
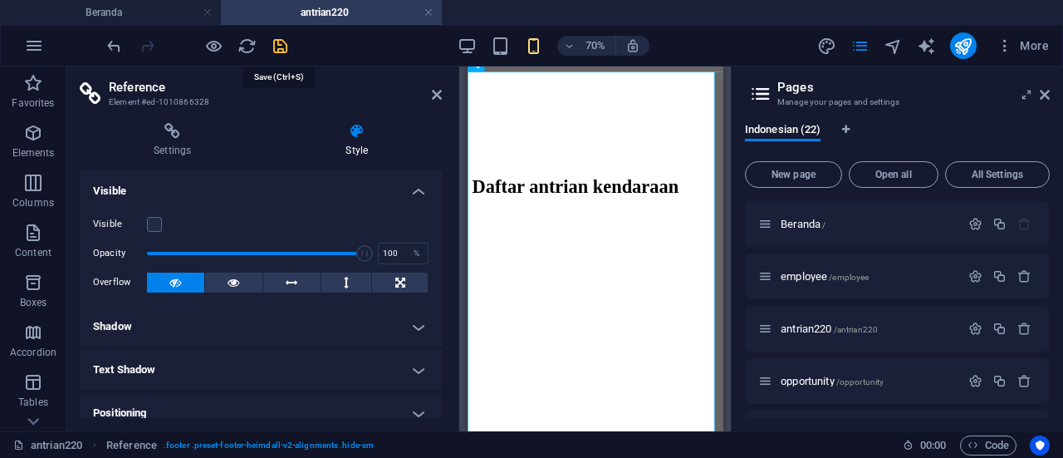
click at [282, 48] on icon "save" at bounding box center [280, 46] width 19 height 19
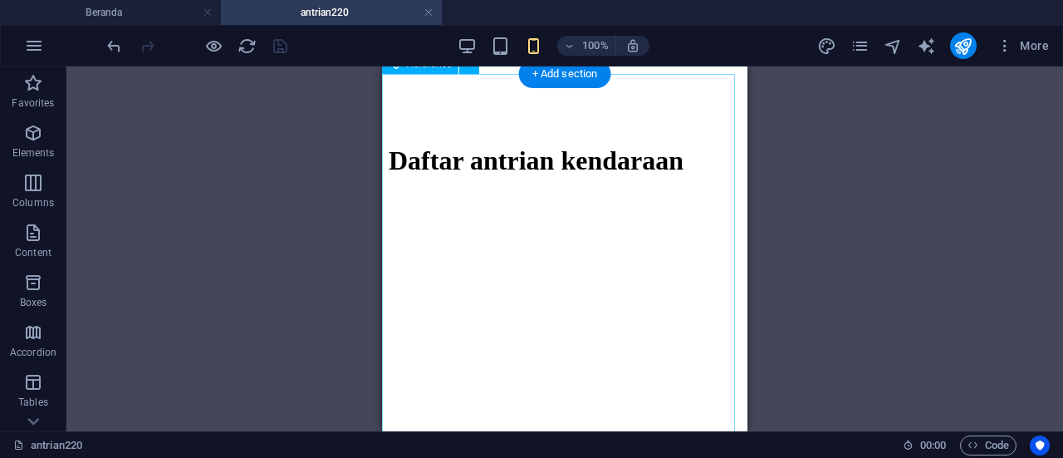
scroll to position [824, 0]
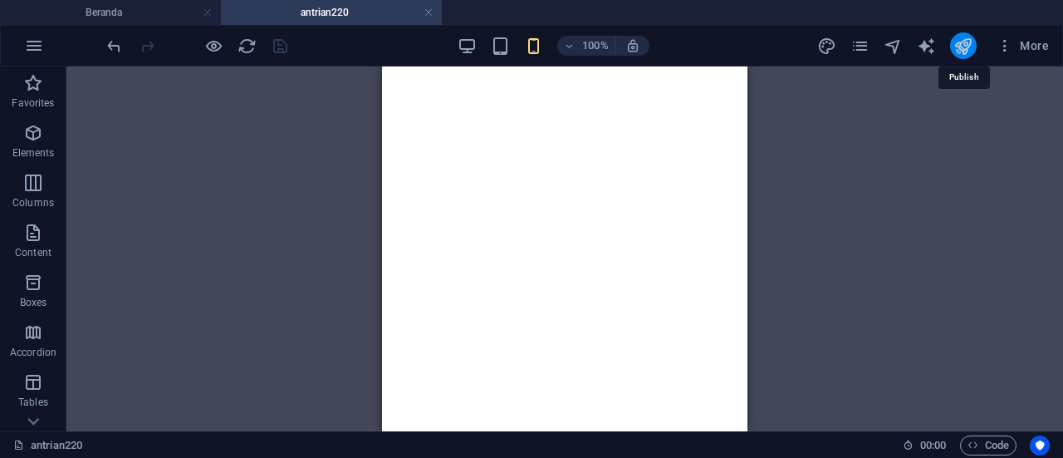
click at [962, 47] on icon "publish" at bounding box center [962, 46] width 19 height 19
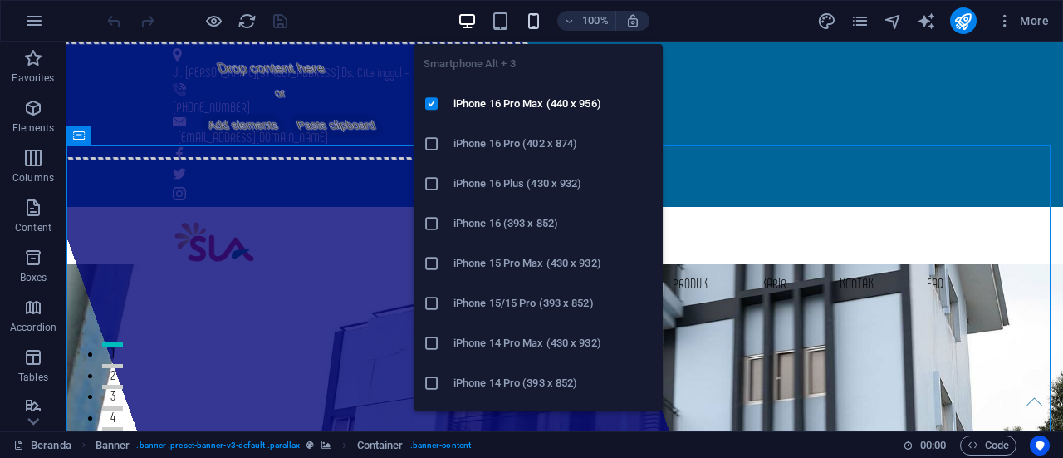
click at [531, 22] on icon "button" at bounding box center [533, 21] width 19 height 19
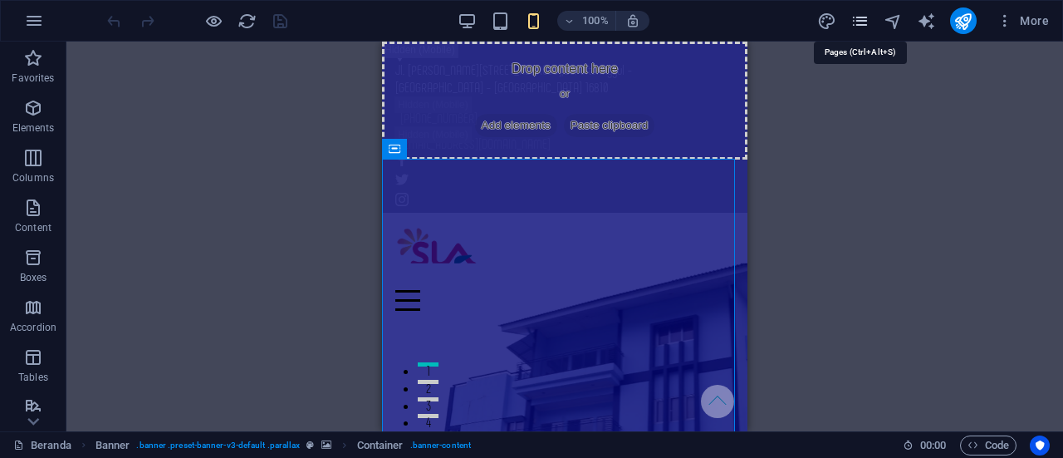
click at [862, 17] on icon "pages" at bounding box center [859, 21] width 19 height 19
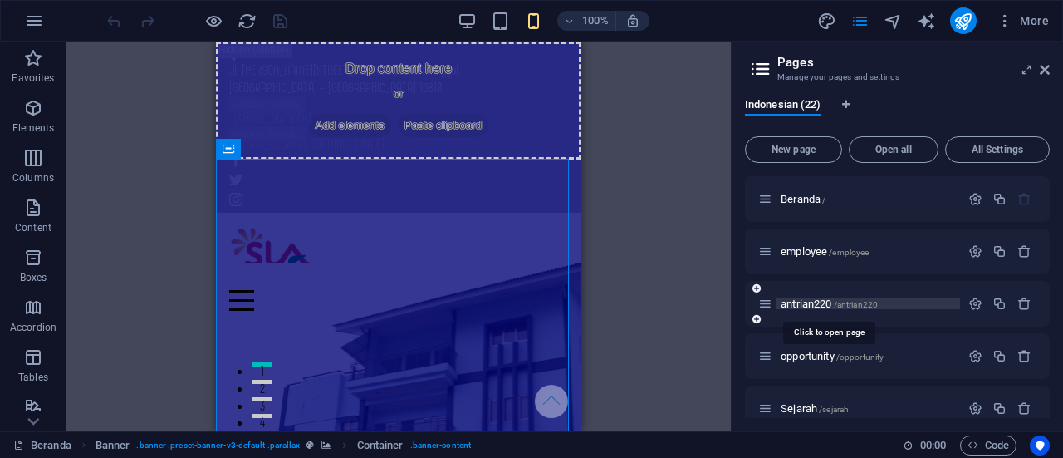
click at [821, 303] on span "antrian220 /antrian220" at bounding box center [829, 303] width 97 height 12
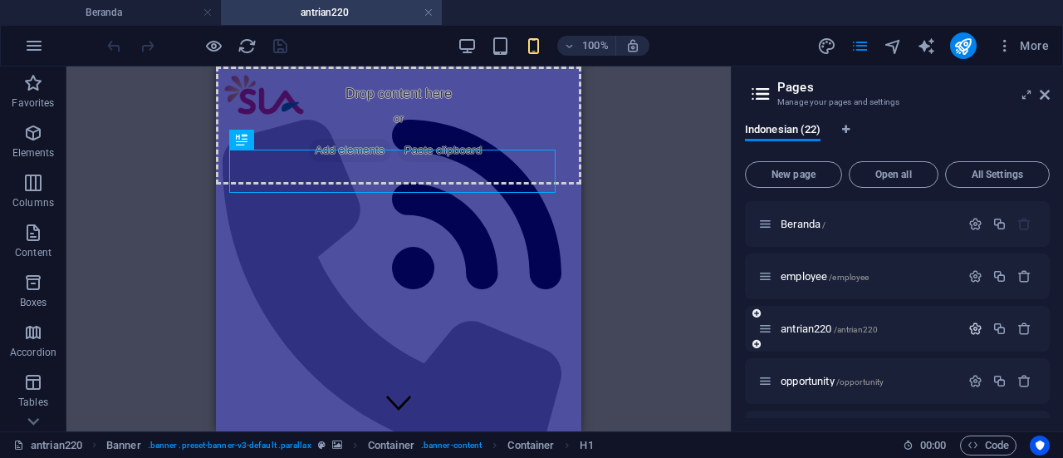
click at [970, 331] on icon "button" at bounding box center [975, 328] width 14 height 14
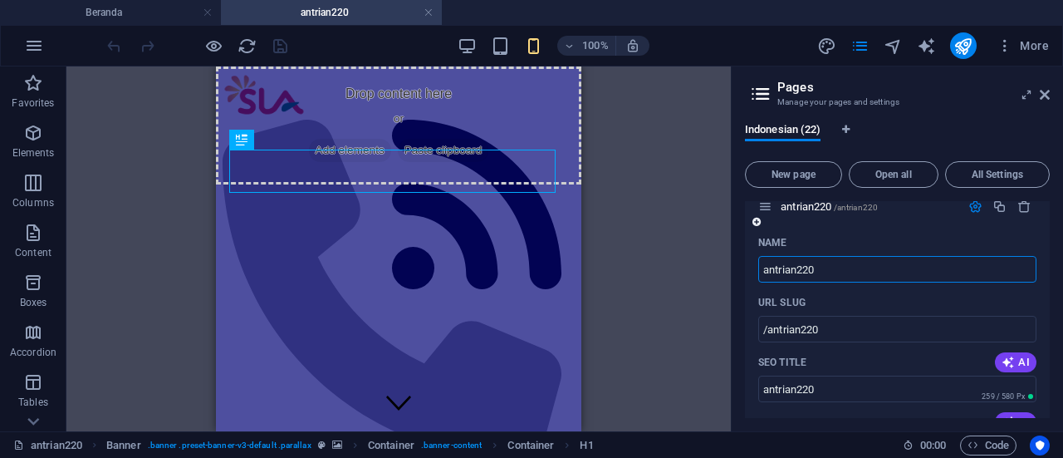
scroll to position [140, 0]
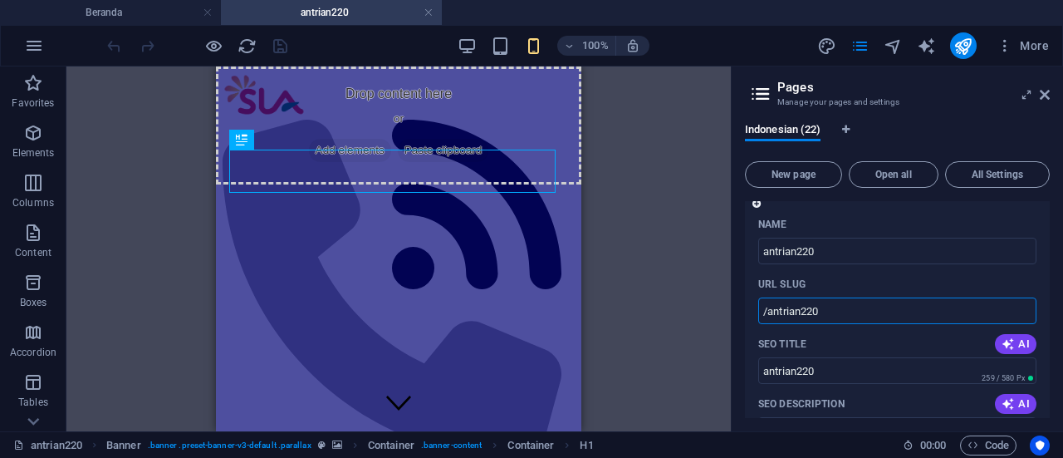
click at [836, 308] on input "/antrian220" at bounding box center [897, 310] width 278 height 27
type input "/antrian220600150019"
click at [972, 47] on icon "publish" at bounding box center [962, 46] width 19 height 19
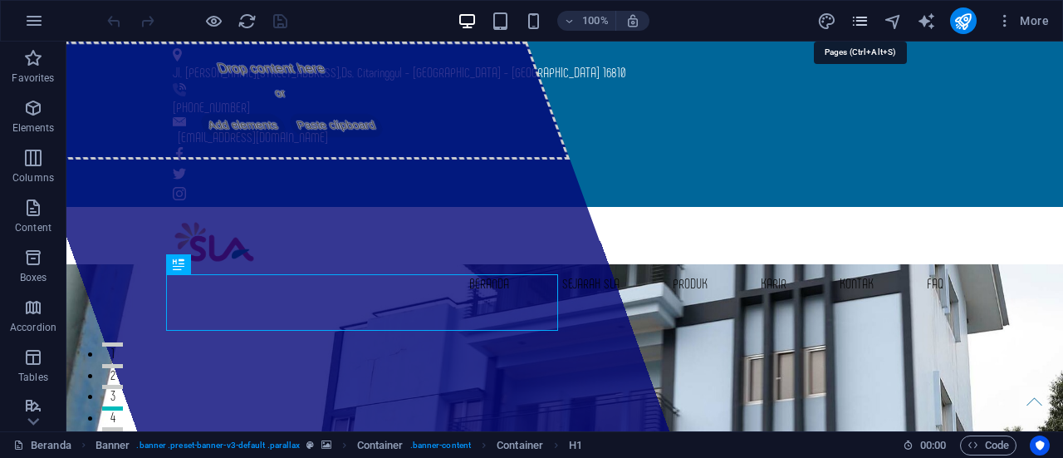
click at [853, 23] on icon "pages" at bounding box center [859, 21] width 19 height 19
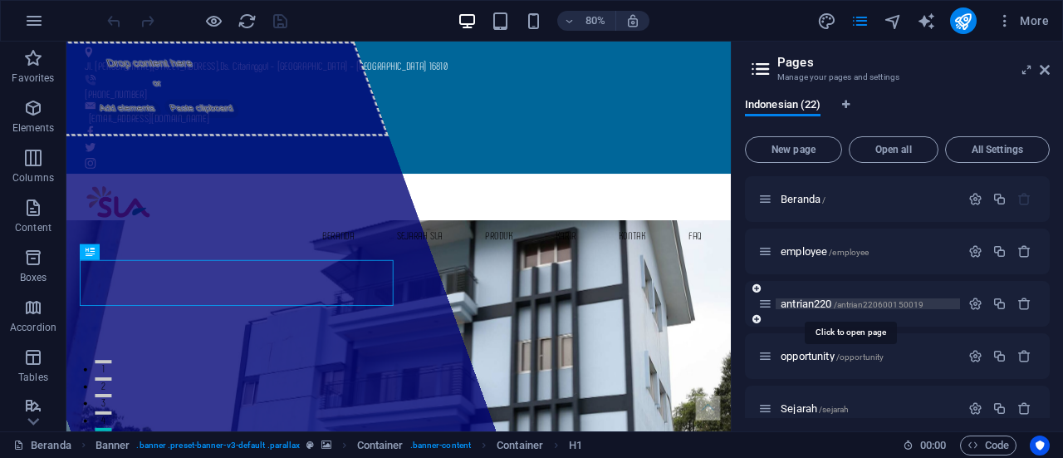
click at [871, 308] on span "/antrian220600150019" at bounding box center [879, 304] width 91 height 9
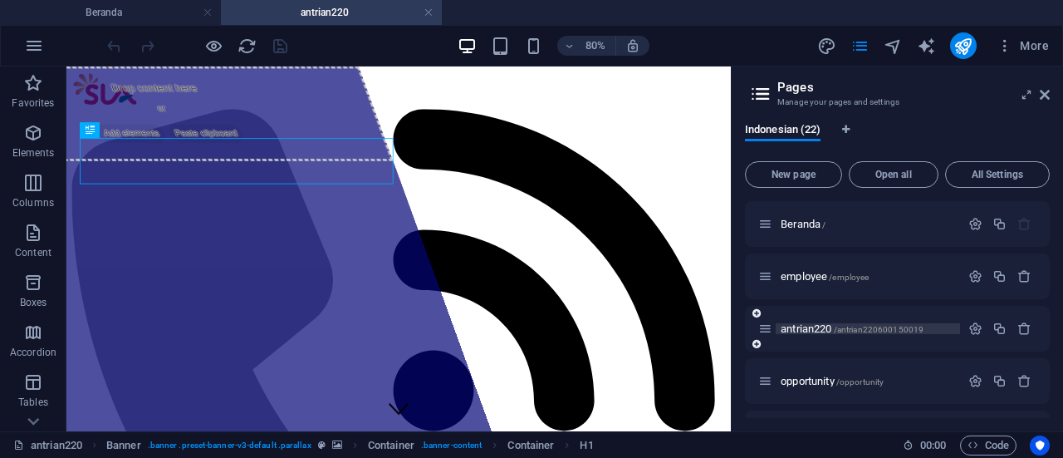
click at [919, 329] on span "/antrian220600150019" at bounding box center [879, 329] width 91 height 9
drag, startPoint x: 429, startPoint y: 12, endPoint x: 659, endPoint y: 199, distance: 297.6
click at [429, 12] on link at bounding box center [429, 13] width 10 height 16
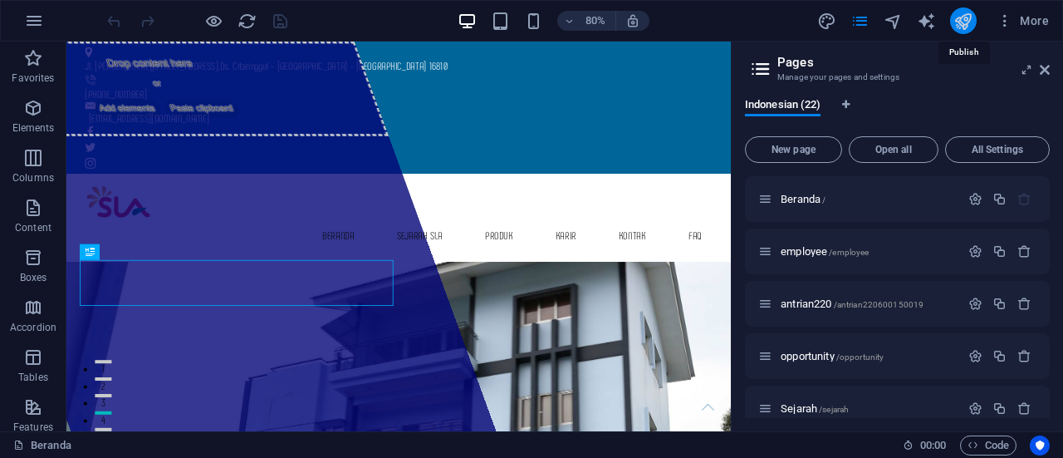
click at [966, 26] on icon "publish" at bounding box center [962, 21] width 19 height 19
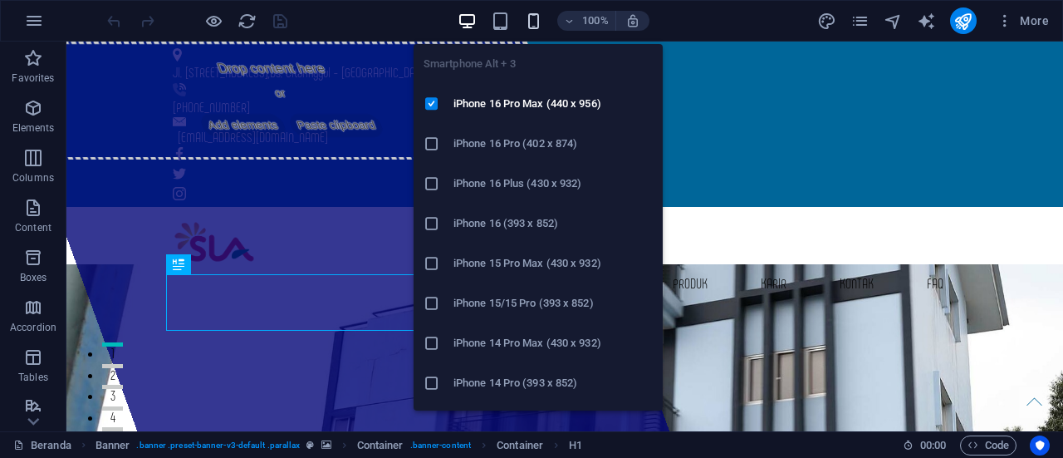
click at [532, 24] on icon "button" at bounding box center [533, 21] width 19 height 19
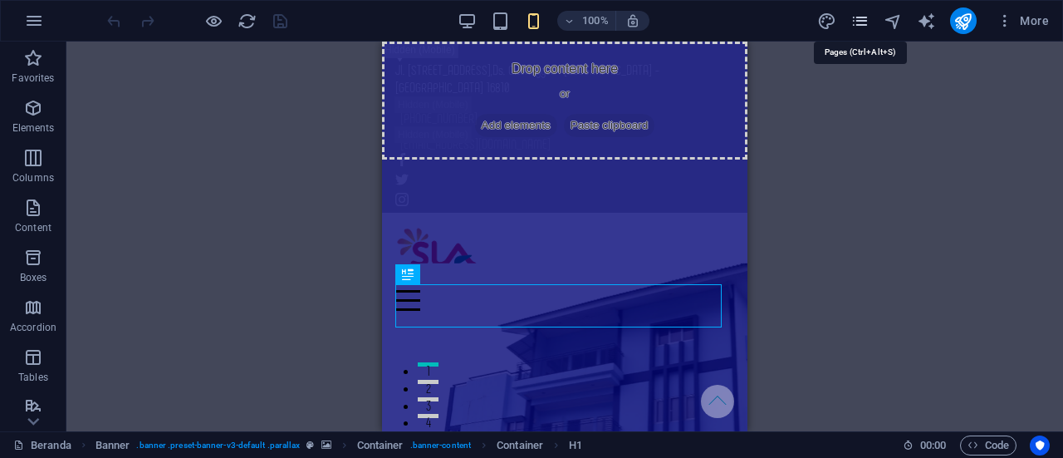
click at [853, 17] on icon "pages" at bounding box center [859, 21] width 19 height 19
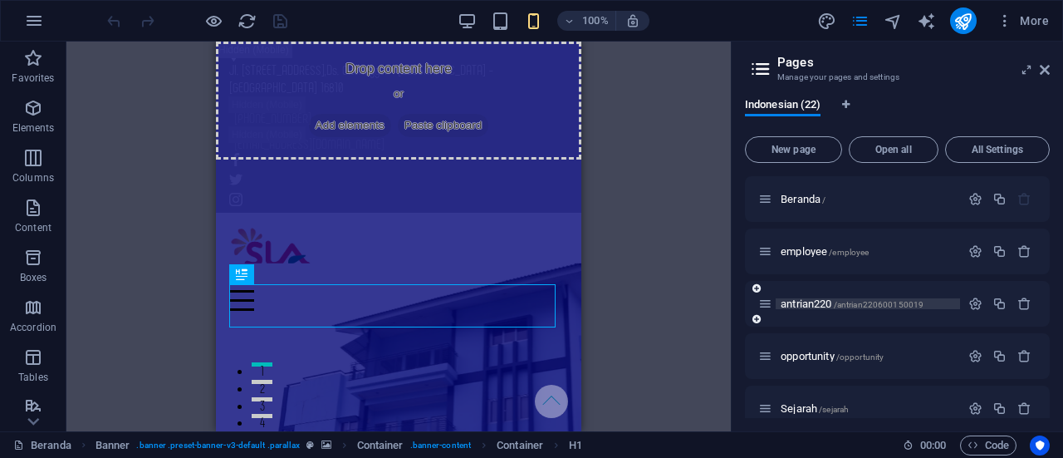
click at [875, 305] on span "/antrian220600150019" at bounding box center [879, 304] width 91 height 9
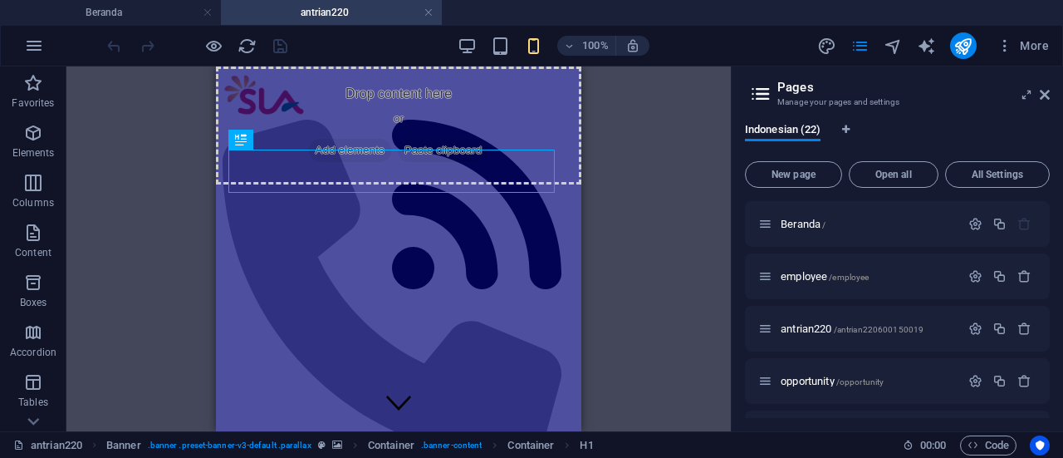
click at [637, 204] on div "Drag here to replace the existing content. Press “Ctrl” if you want to create a…" at bounding box center [398, 248] width 664 height 365
click at [384, 7] on h4 "antrian220" at bounding box center [331, 12] width 221 height 18
click at [1050, 96] on aside "Pages Manage your pages and settings Indonesian (22) New page Open all All Sett…" at bounding box center [897, 248] width 332 height 365
click at [967, 47] on icon "publish" at bounding box center [962, 46] width 19 height 19
